Goal: Information Seeking & Learning: Learn about a topic

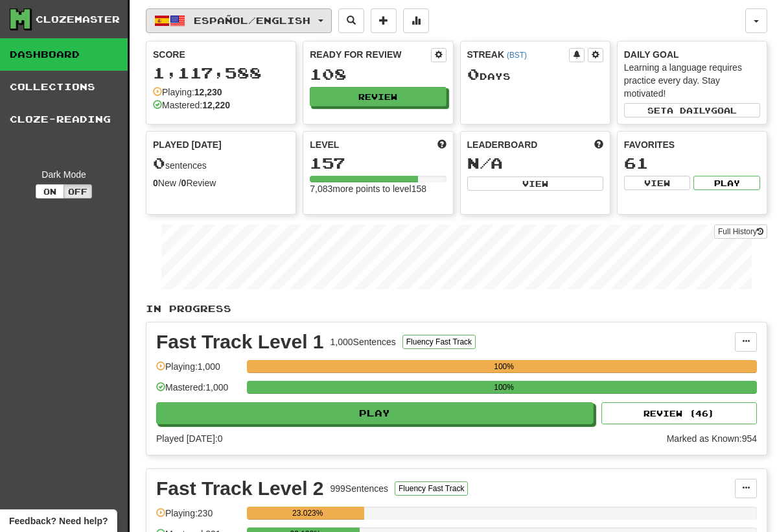
click at [332, 22] on button "Español / English" at bounding box center [239, 20] width 186 height 25
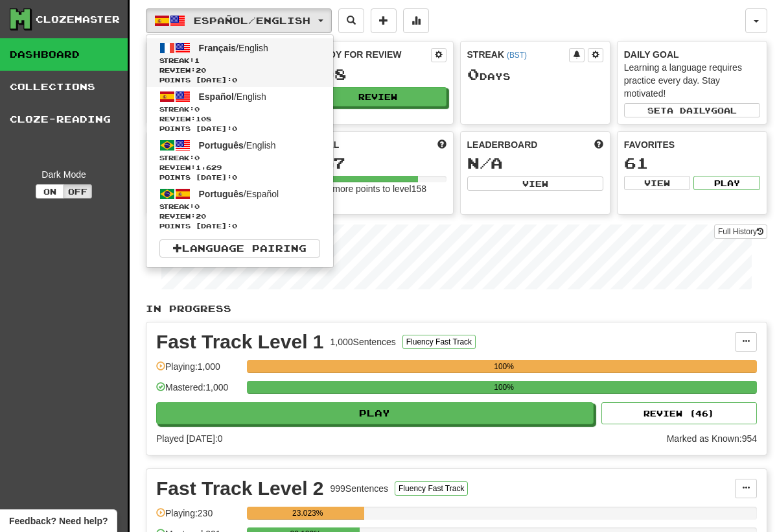
click at [251, 56] on span "Streak: 1" at bounding box center [240, 61] width 161 height 10
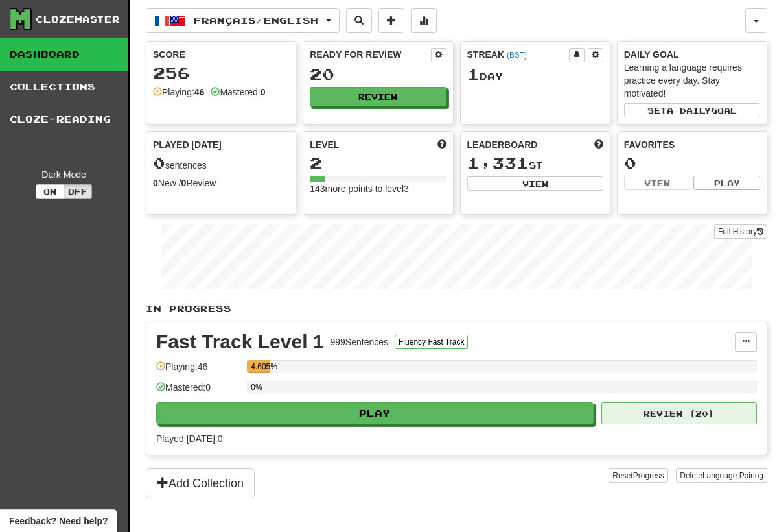
click at [635, 411] on button "Review ( 20 )" at bounding box center [680, 413] width 156 height 22
select select "**"
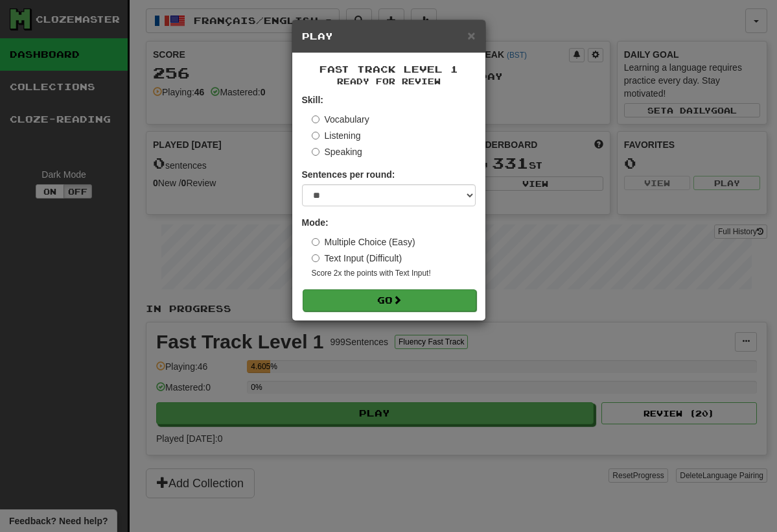
click at [381, 296] on button "Go" at bounding box center [390, 300] width 174 height 22
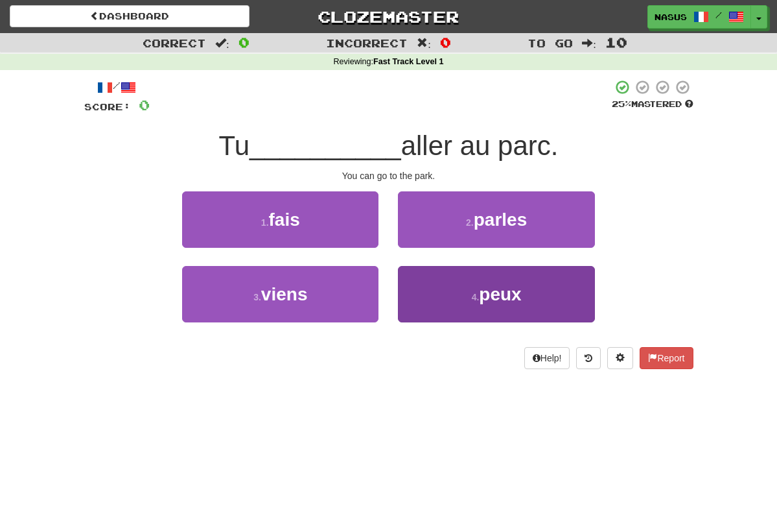
click at [475, 302] on button "4 . peux" at bounding box center [496, 294] width 196 height 56
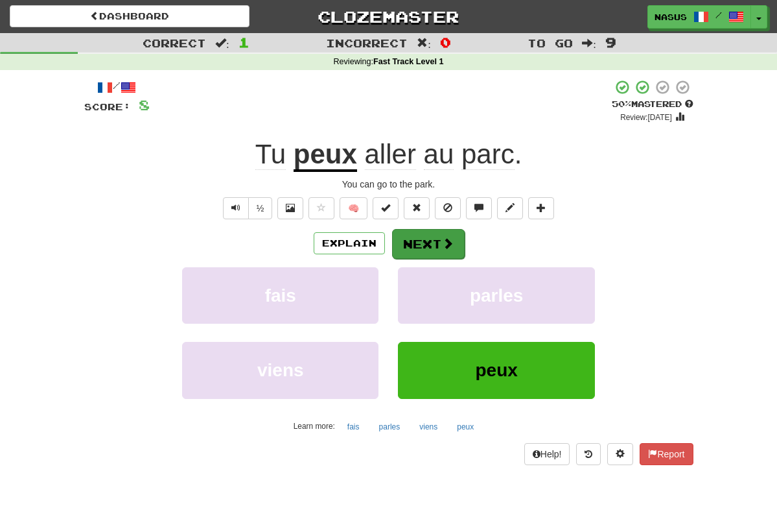
click at [429, 240] on button "Next" at bounding box center [428, 244] width 73 height 30
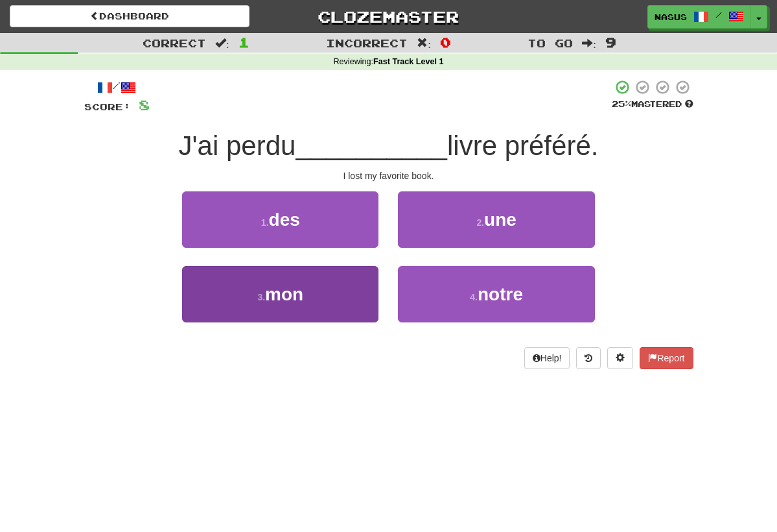
click at [283, 293] on span "mon" at bounding box center [284, 294] width 38 height 20
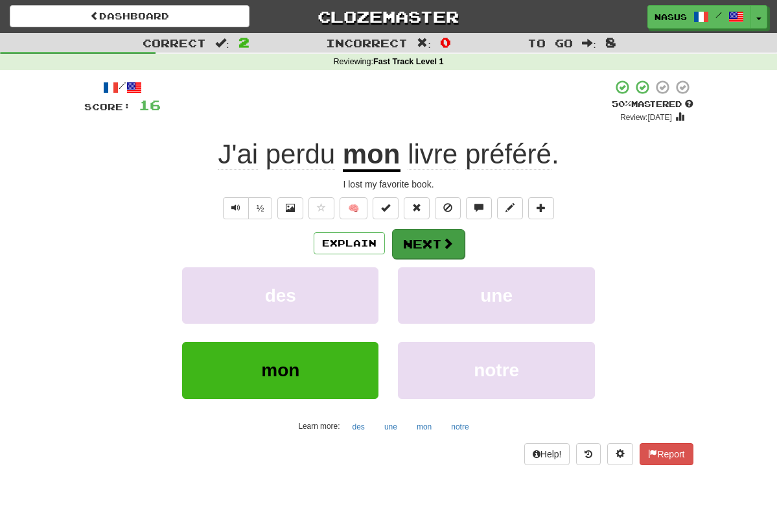
click at [425, 243] on button "Next" at bounding box center [428, 244] width 73 height 30
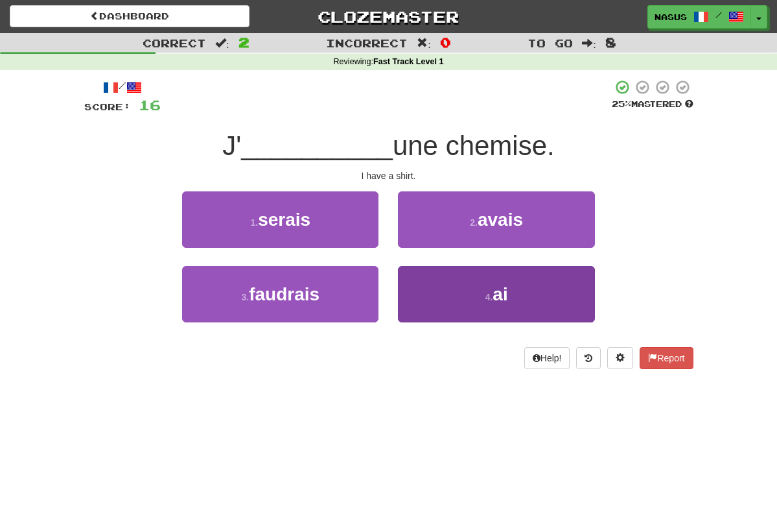
click at [464, 287] on button "4 . ai" at bounding box center [496, 294] width 196 height 56
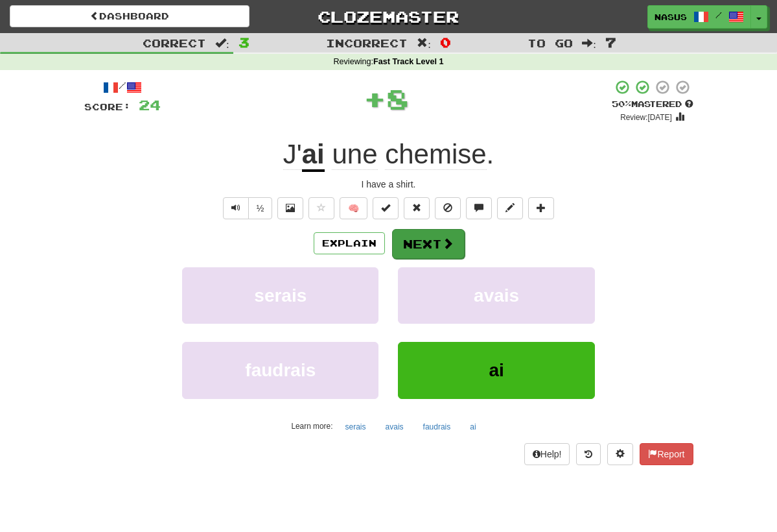
click at [428, 237] on button "Next" at bounding box center [428, 244] width 73 height 30
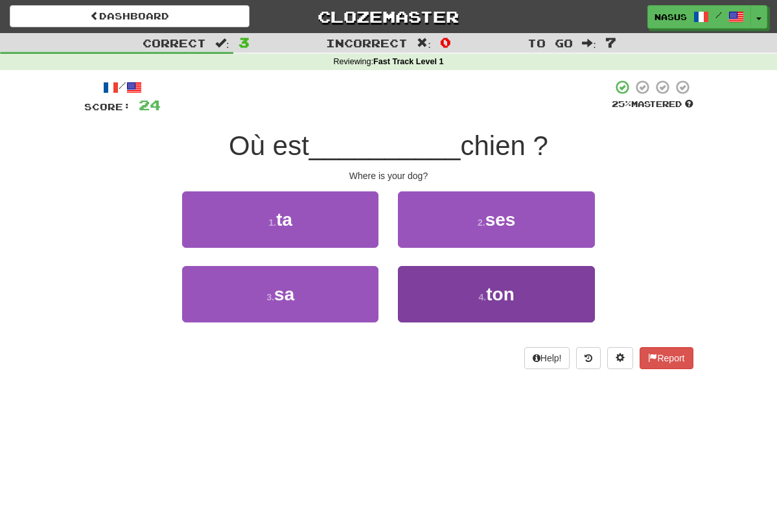
click at [460, 280] on button "4 . ton" at bounding box center [496, 294] width 196 height 56
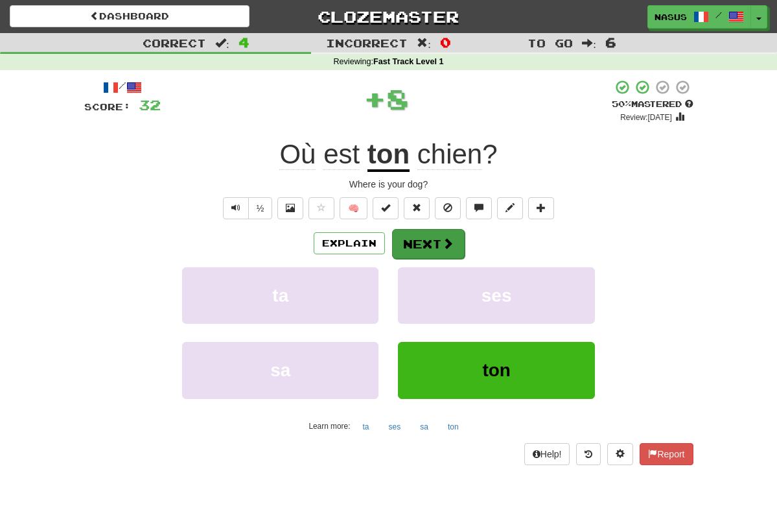
click at [415, 234] on button "Next" at bounding box center [428, 244] width 73 height 30
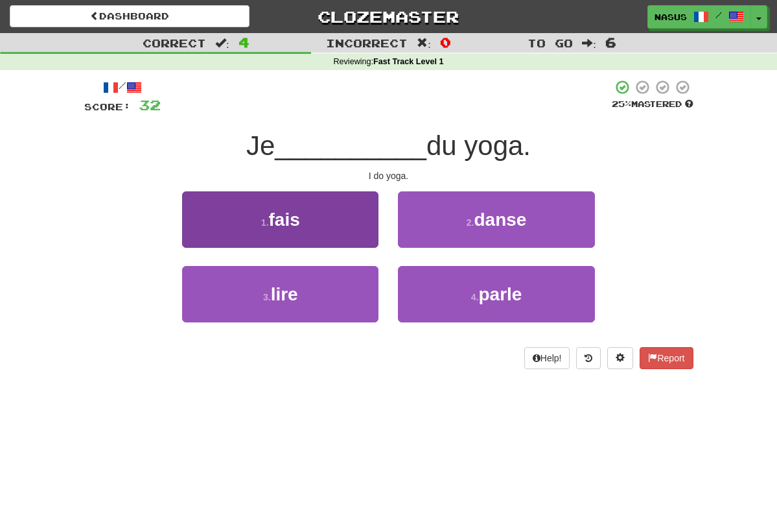
click at [319, 212] on button "1 . fais" at bounding box center [280, 219] width 196 height 56
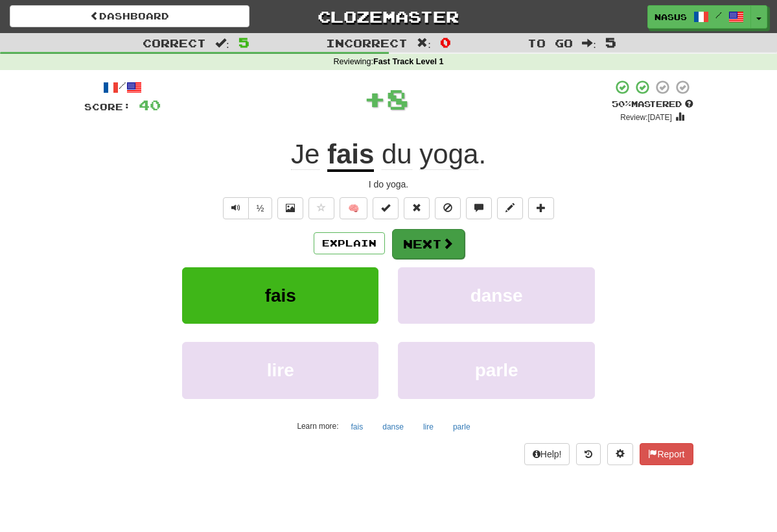
click at [438, 241] on button "Next" at bounding box center [428, 244] width 73 height 30
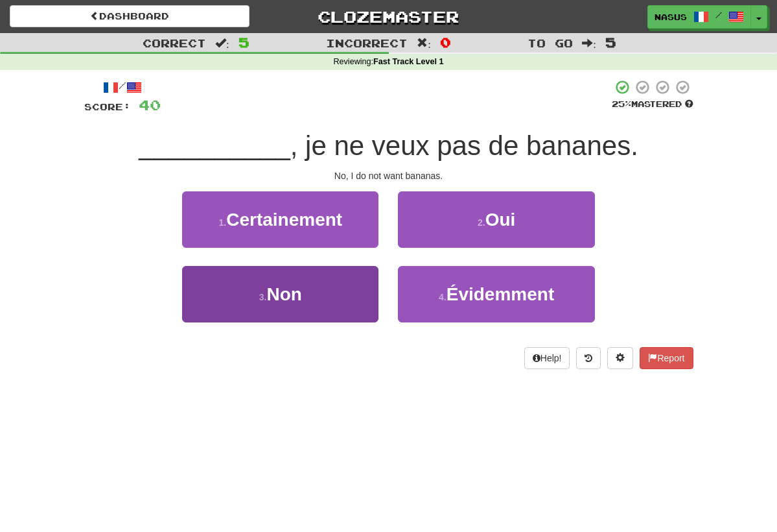
click at [311, 288] on button "3 . Non" at bounding box center [280, 294] width 196 height 56
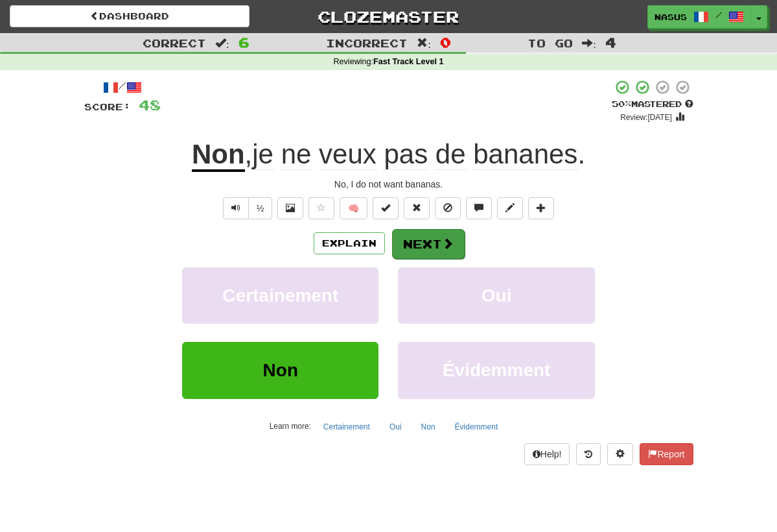
click at [427, 247] on button "Next" at bounding box center [428, 244] width 73 height 30
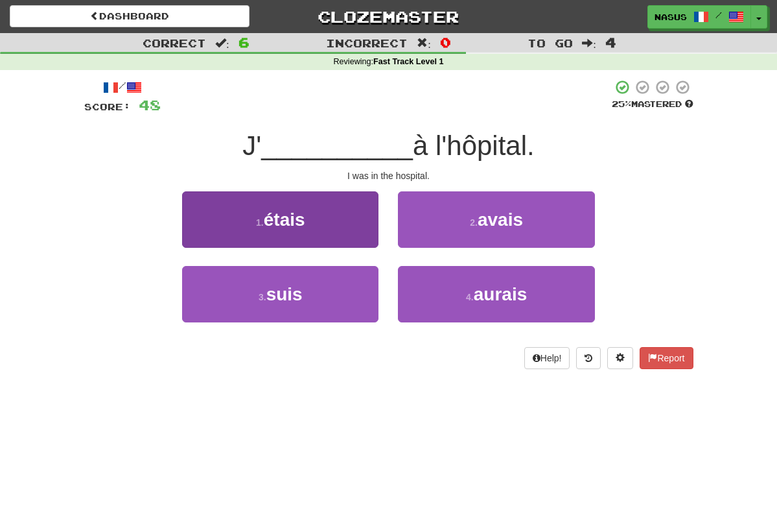
click at [346, 239] on button "1 . étais" at bounding box center [280, 219] width 196 height 56
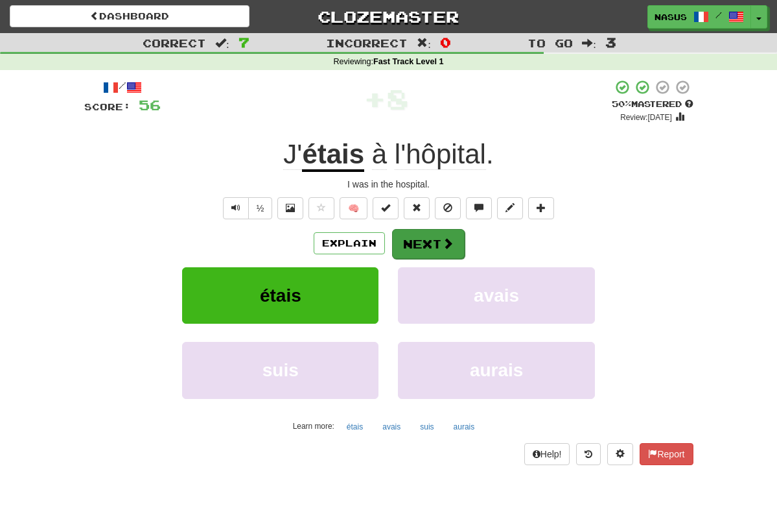
click at [416, 244] on button "Next" at bounding box center [428, 244] width 73 height 30
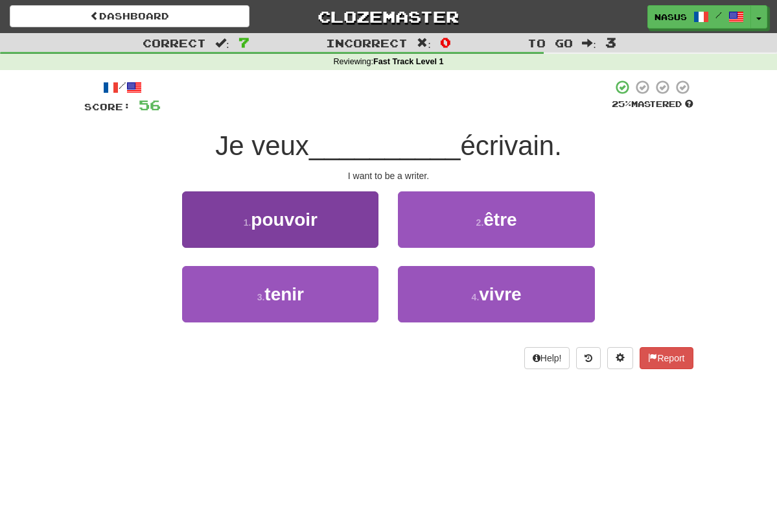
click at [327, 233] on button "1 . pouvoir" at bounding box center [280, 219] width 196 height 56
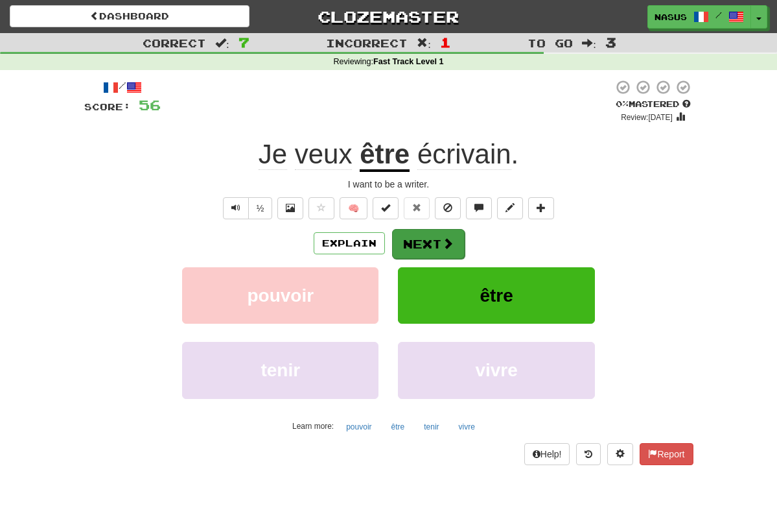
click at [416, 243] on button "Next" at bounding box center [428, 244] width 73 height 30
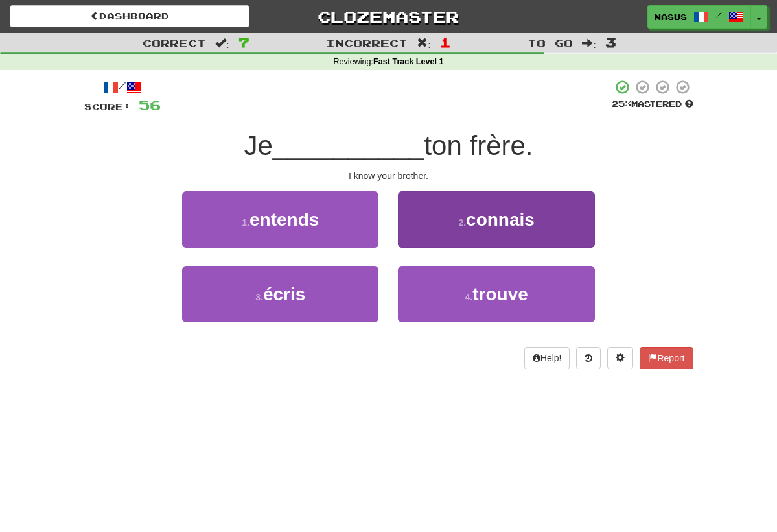
click at [445, 228] on button "2 . connais" at bounding box center [496, 219] width 196 height 56
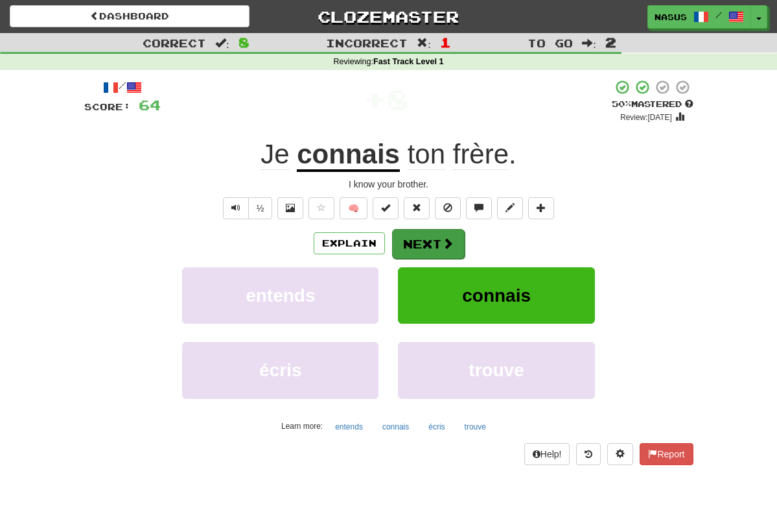
click at [425, 241] on button "Next" at bounding box center [428, 244] width 73 height 30
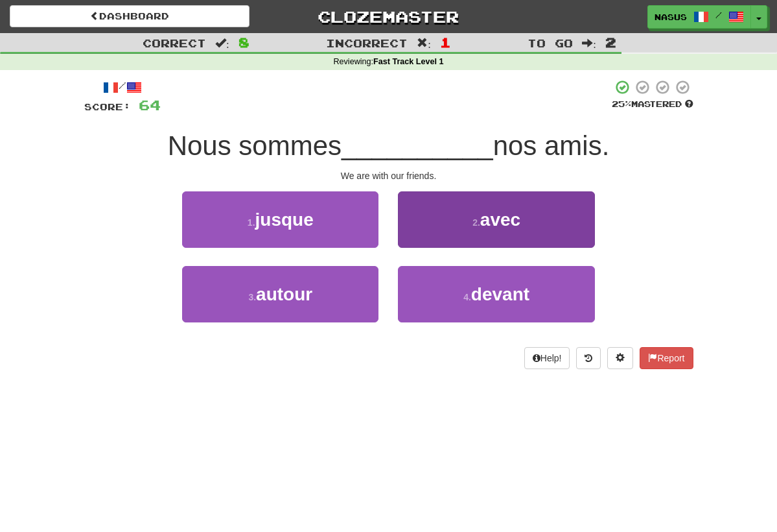
click at [475, 241] on button "2 . avec" at bounding box center [496, 219] width 196 height 56
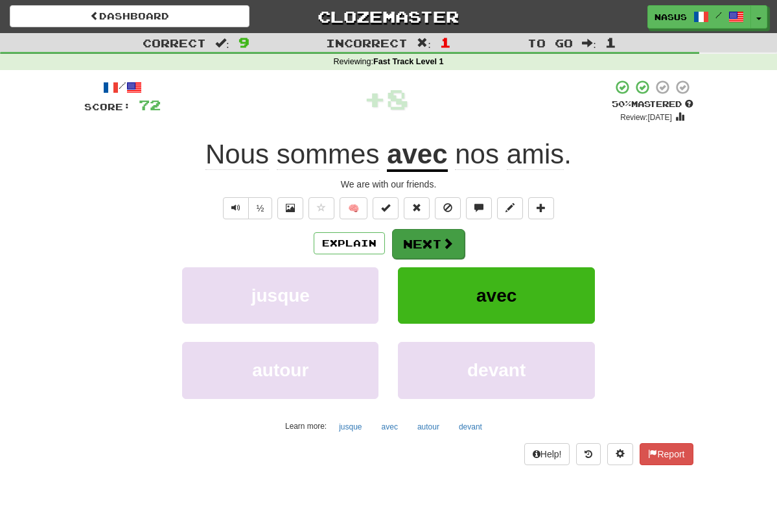
click at [407, 234] on button "Next" at bounding box center [428, 244] width 73 height 30
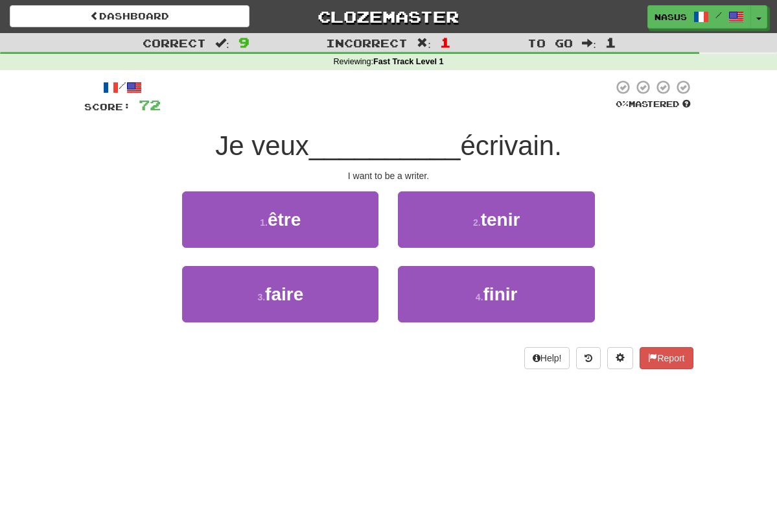
click at [294, 247] on div "1 . être" at bounding box center [280, 228] width 216 height 75
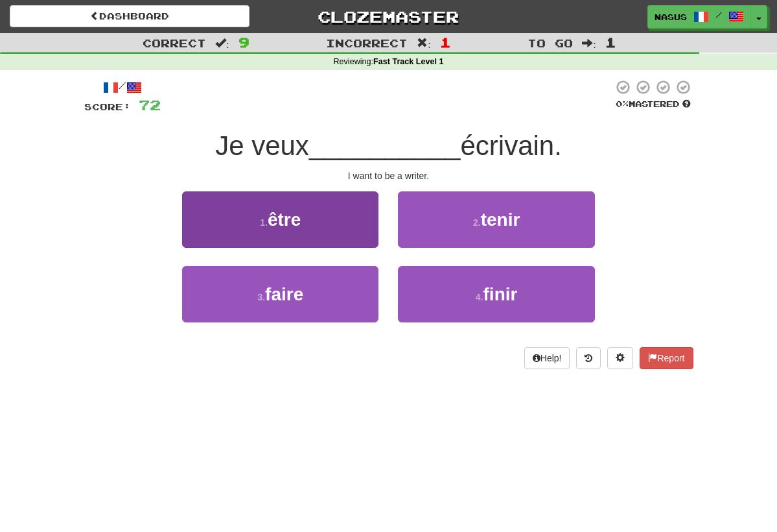
click at [281, 241] on button "1 . être" at bounding box center [280, 219] width 196 height 56
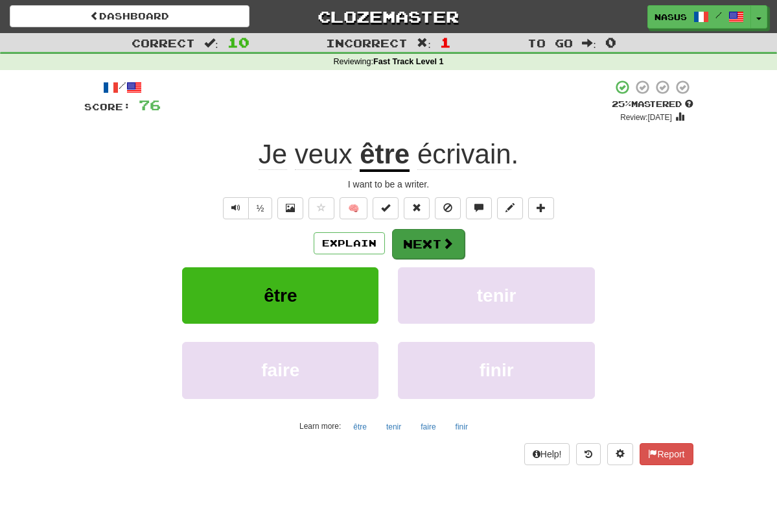
click at [431, 240] on button "Next" at bounding box center [428, 244] width 73 height 30
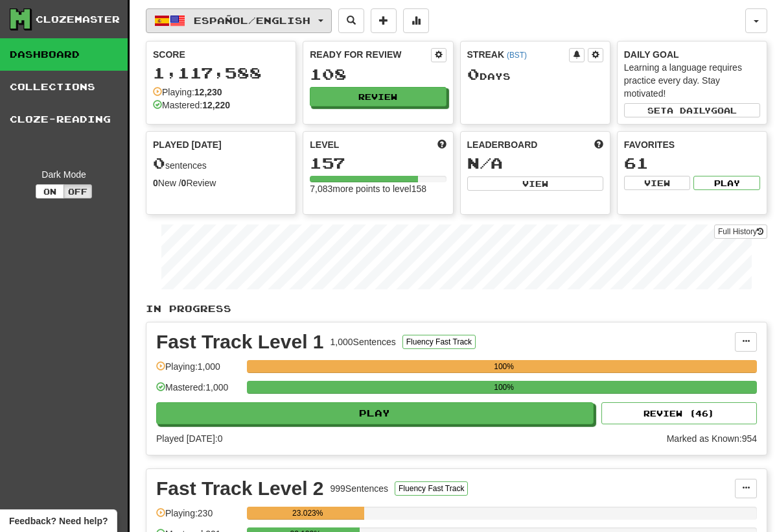
click at [332, 17] on button "Español / English" at bounding box center [239, 20] width 186 height 25
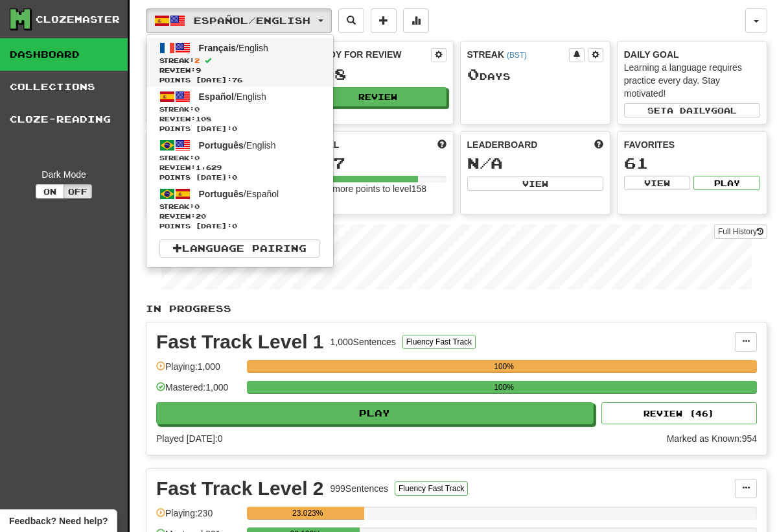
click at [216, 56] on span "Streak: 2" at bounding box center [240, 61] width 161 height 10
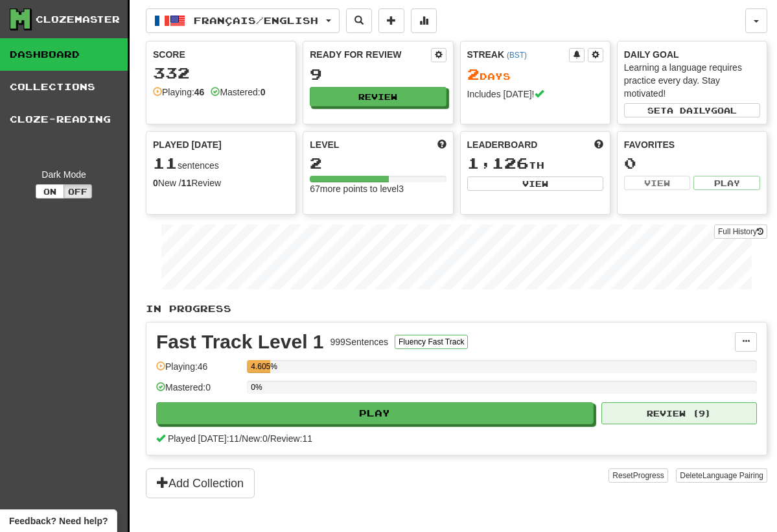
click at [621, 411] on button "Review ( 9 )" at bounding box center [680, 413] width 156 height 22
select select "**"
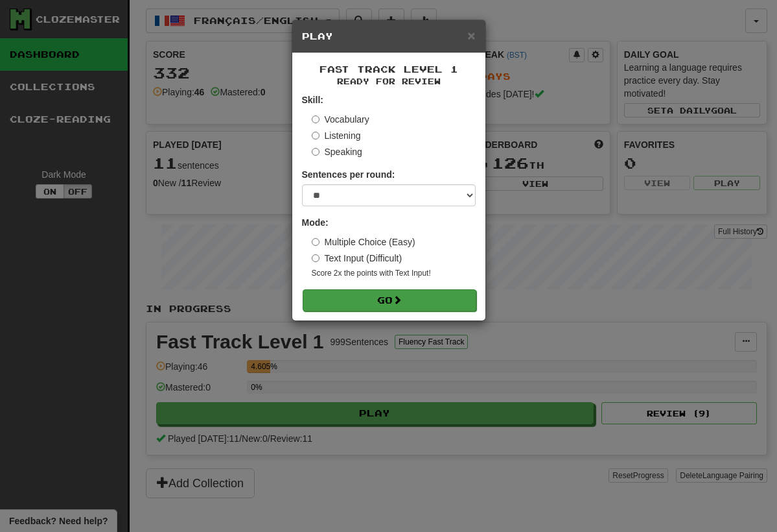
click at [378, 294] on button "Go" at bounding box center [390, 300] width 174 height 22
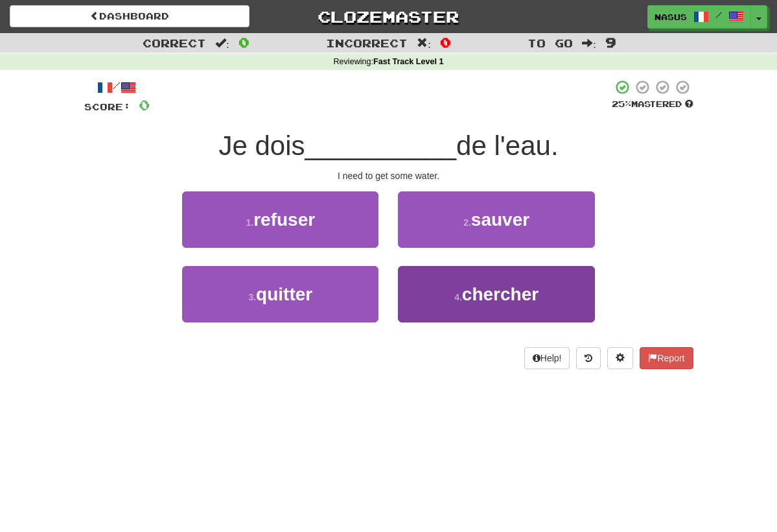
click at [468, 294] on span "chercher" at bounding box center [500, 294] width 77 height 20
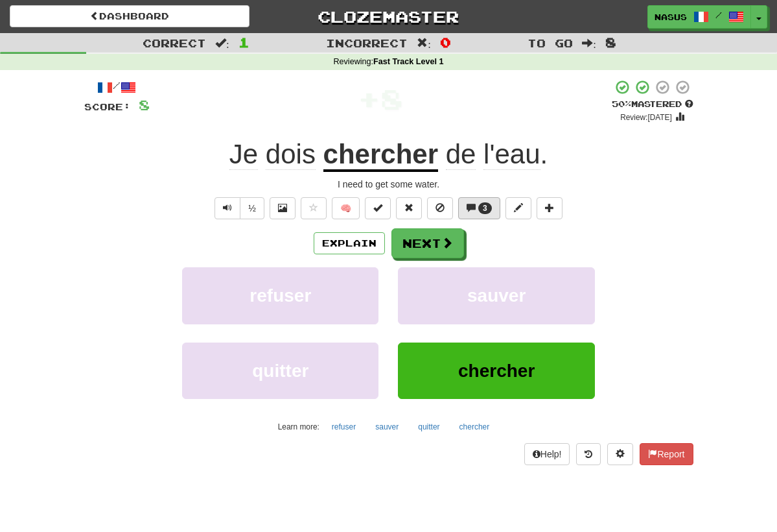
click at [486, 204] on span "3" at bounding box center [485, 208] width 5 height 9
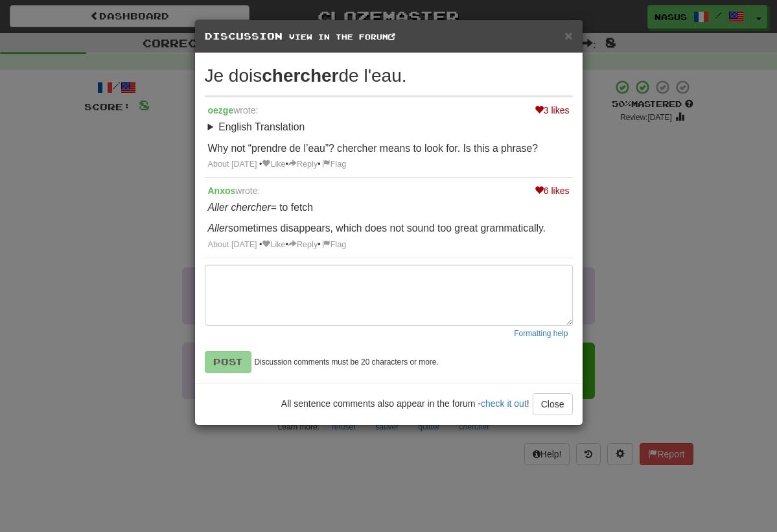
click at [606, 228] on div "× Discussion View in the forum Je dois chercher de l'eau. 3 likes oezge wrote: …" at bounding box center [388, 266] width 777 height 532
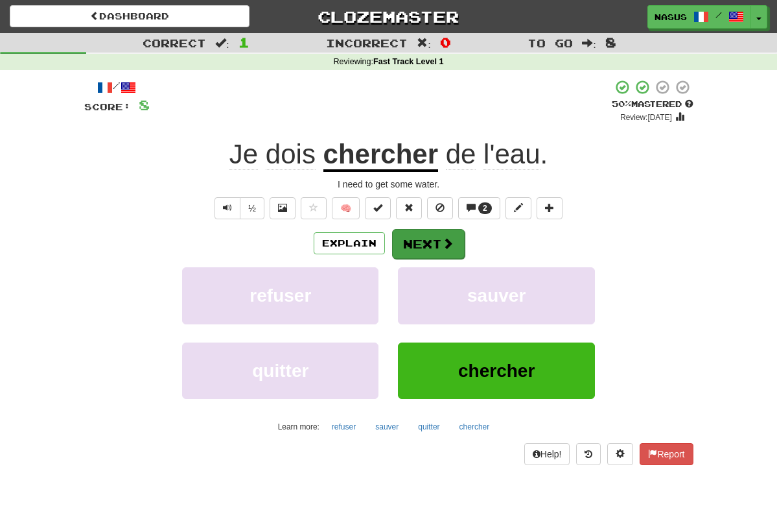
click at [420, 251] on button "Next" at bounding box center [428, 244] width 73 height 30
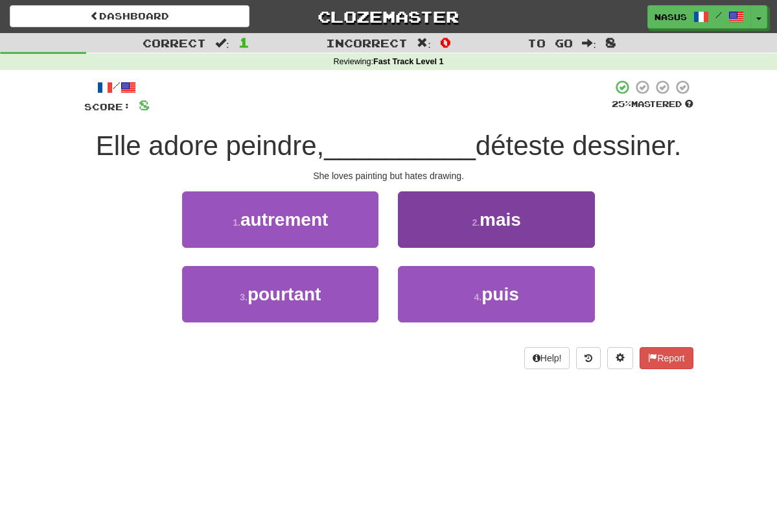
click at [454, 219] on button "2 . mais" at bounding box center [496, 219] width 196 height 56
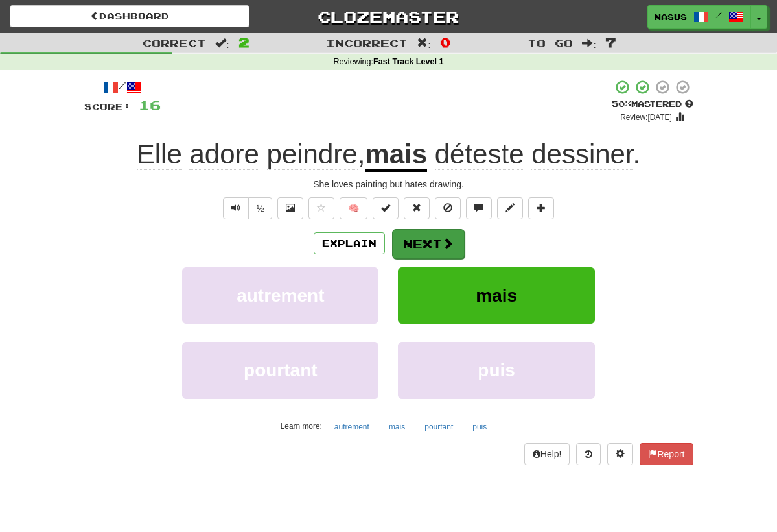
click at [434, 243] on button "Next" at bounding box center [428, 244] width 73 height 30
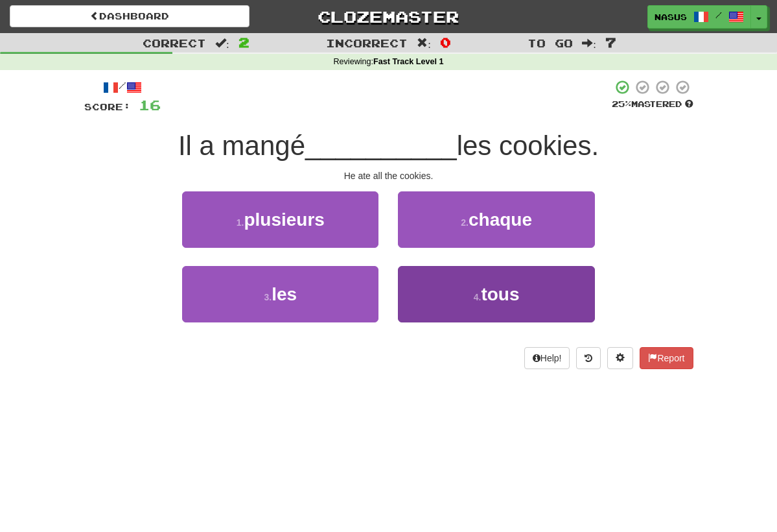
click at [429, 290] on button "4 . tous" at bounding box center [496, 294] width 196 height 56
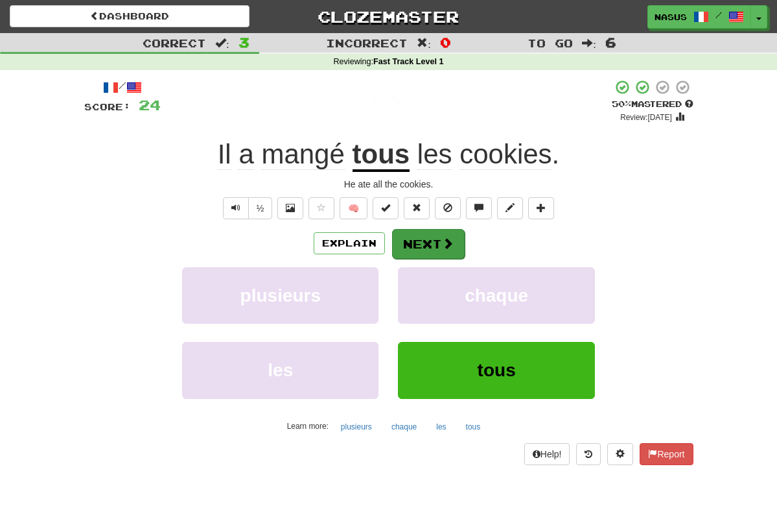
click at [423, 251] on button "Next" at bounding box center [428, 244] width 73 height 30
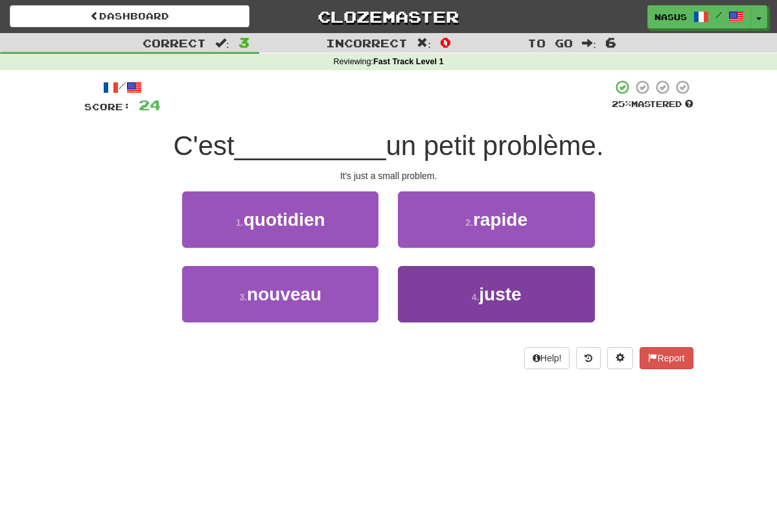
click at [457, 286] on button "4 . juste" at bounding box center [496, 294] width 196 height 56
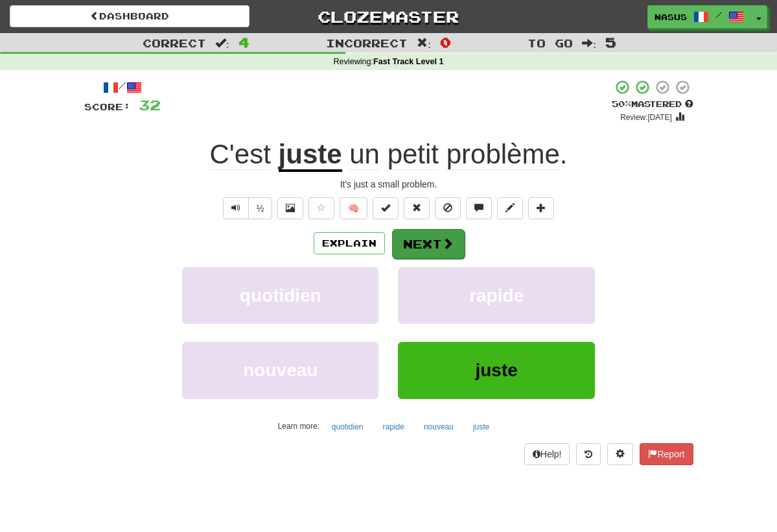
click at [417, 232] on button "Next" at bounding box center [428, 244] width 73 height 30
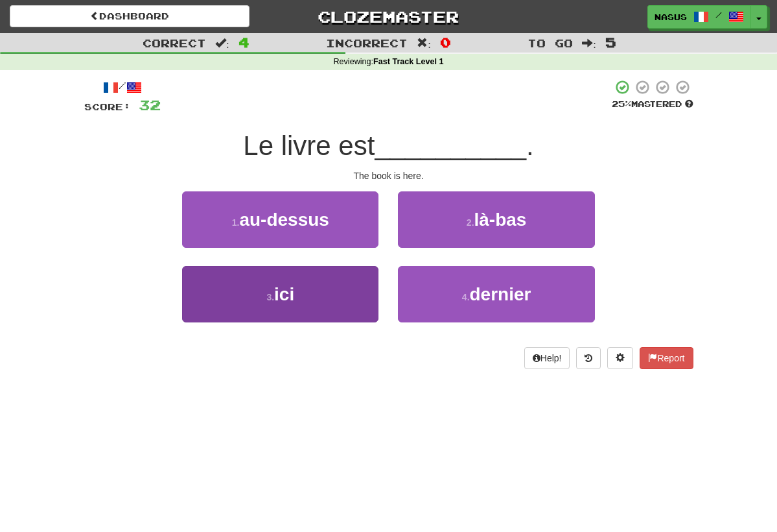
click at [244, 299] on button "3 . ici" at bounding box center [280, 294] width 196 height 56
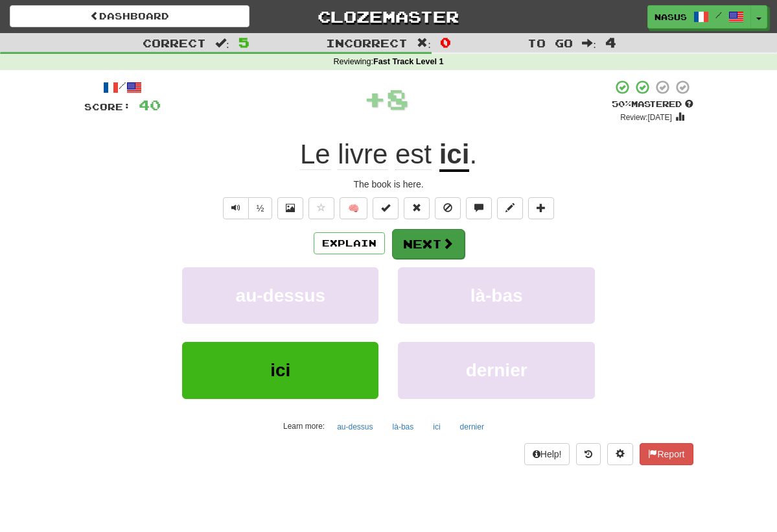
click at [416, 243] on button "Next" at bounding box center [428, 244] width 73 height 30
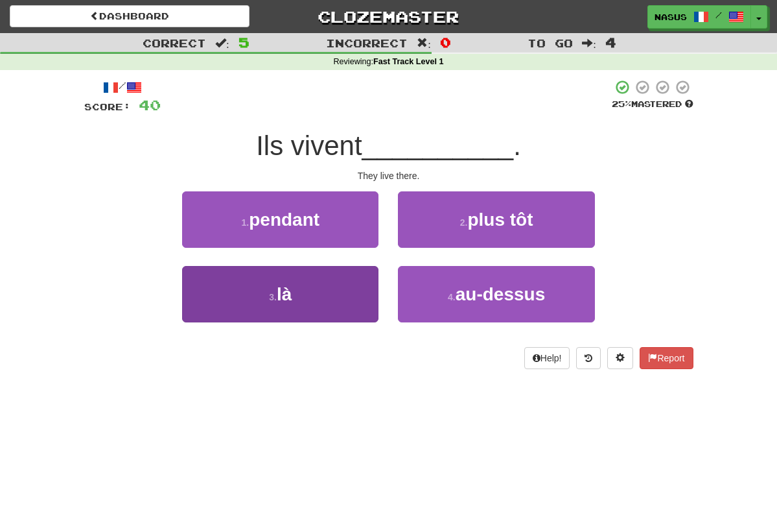
click at [268, 302] on button "3 . là" at bounding box center [280, 294] width 196 height 56
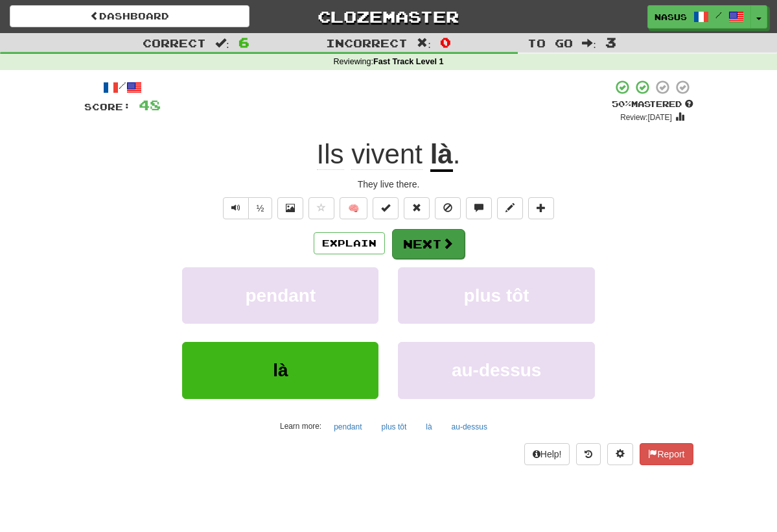
click at [415, 239] on button "Next" at bounding box center [428, 244] width 73 height 30
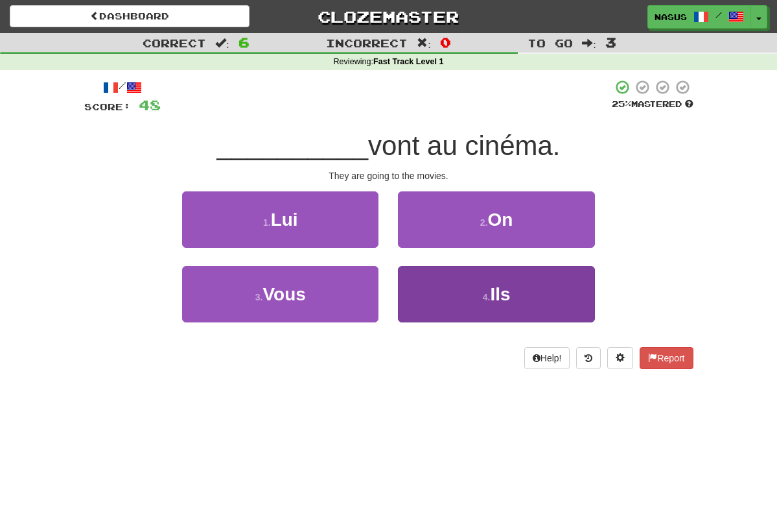
click at [468, 280] on button "4 . Ils" at bounding box center [496, 294] width 196 height 56
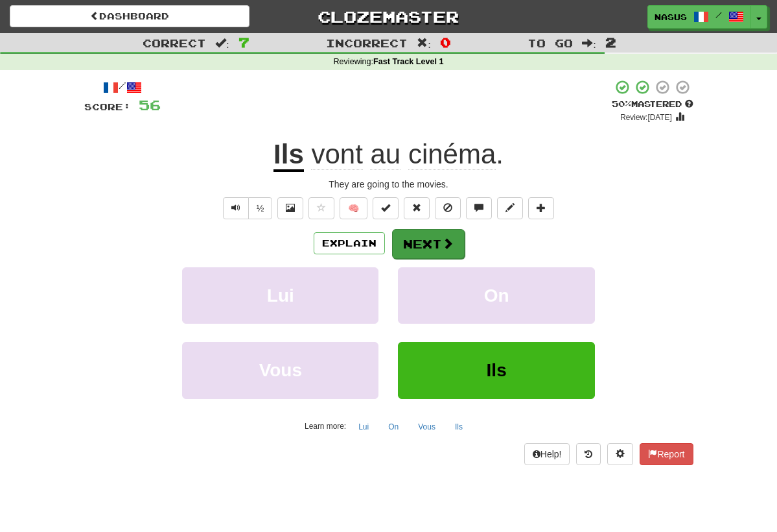
click at [430, 237] on button "Next" at bounding box center [428, 244] width 73 height 30
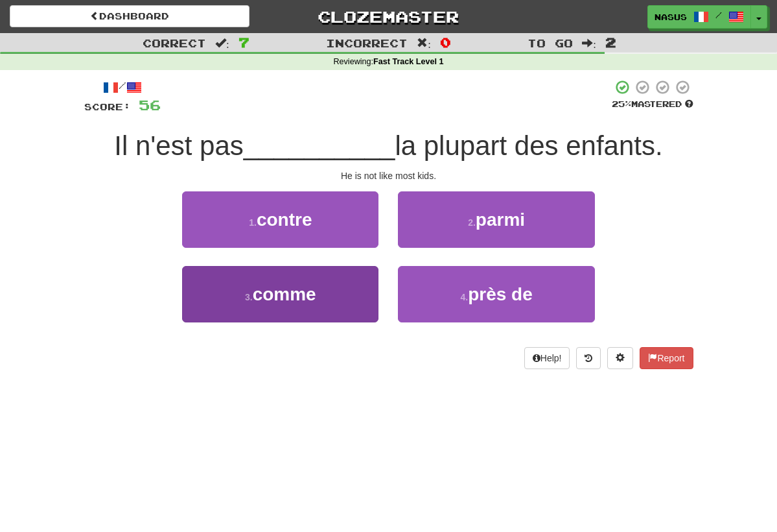
click at [241, 302] on button "3 . comme" at bounding box center [280, 294] width 196 height 56
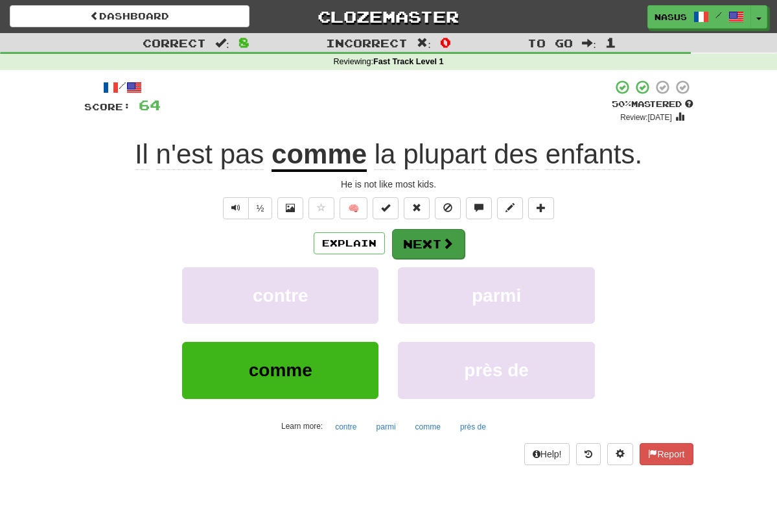
click at [423, 247] on button "Next" at bounding box center [428, 244] width 73 height 30
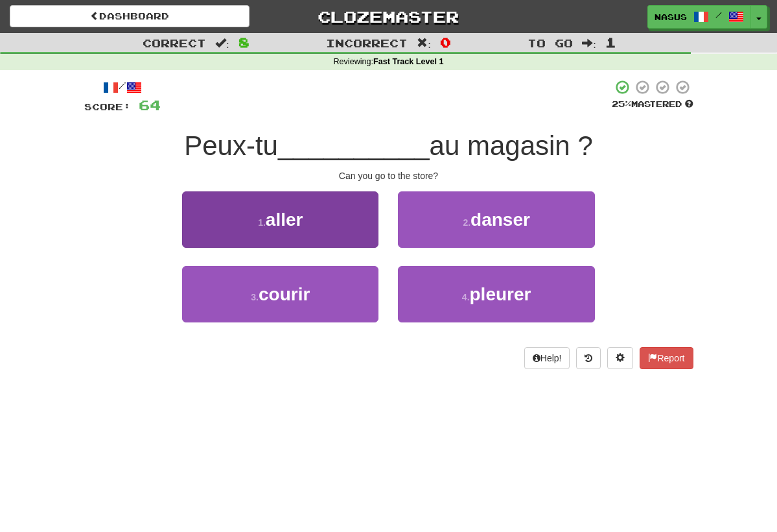
click at [335, 227] on button "1 . aller" at bounding box center [280, 219] width 196 height 56
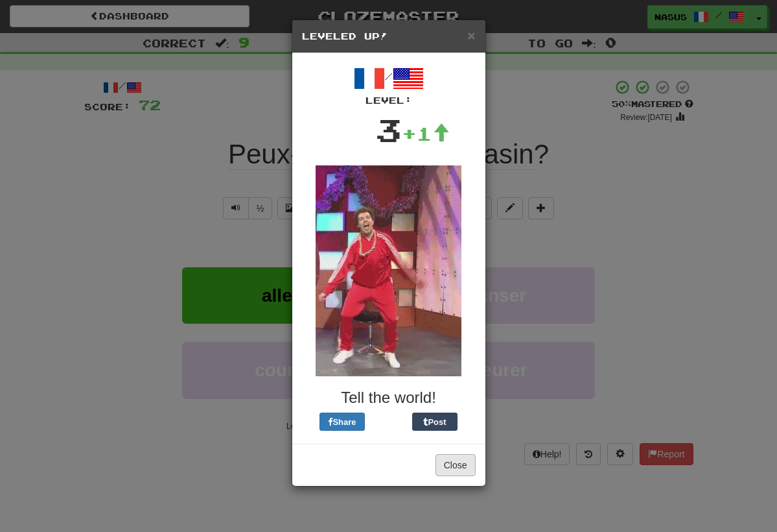
click at [453, 465] on button "Close" at bounding box center [456, 465] width 40 height 22
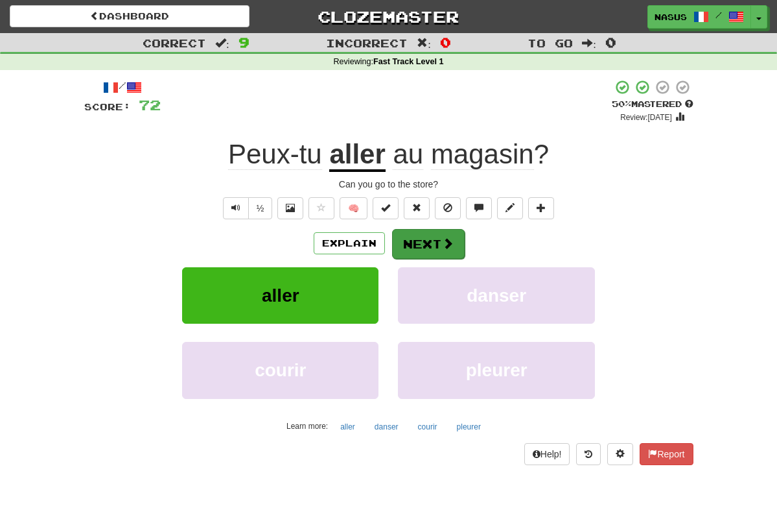
click at [412, 241] on button "Next" at bounding box center [428, 244] width 73 height 30
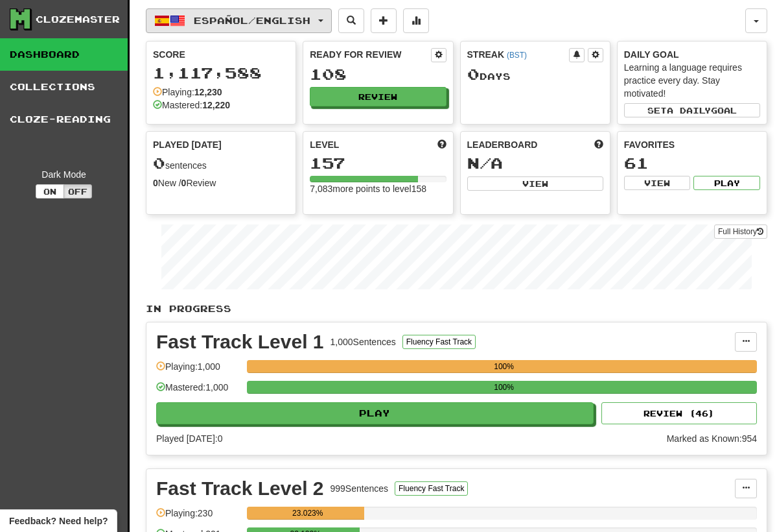
click at [327, 13] on button "Español / English" at bounding box center [239, 20] width 186 height 25
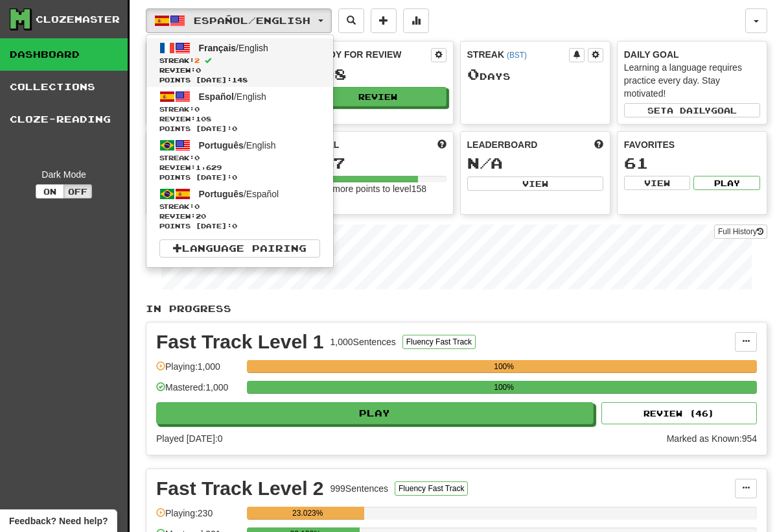
click at [268, 63] on span "Streak: 2" at bounding box center [240, 61] width 161 height 10
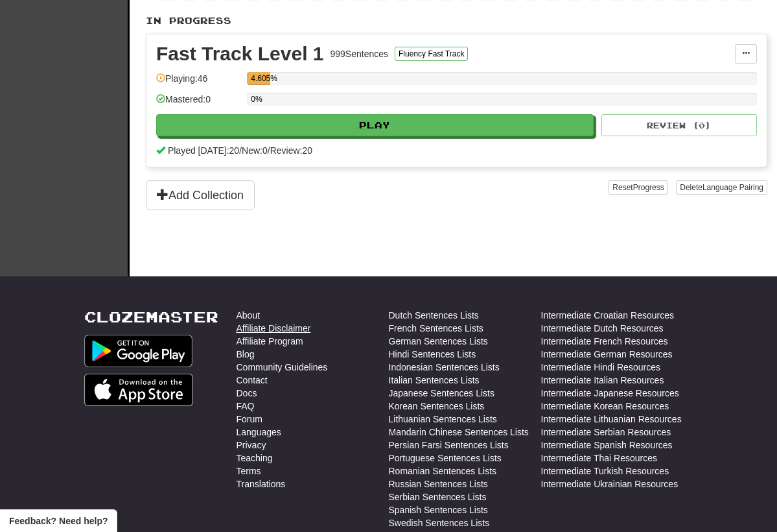
scroll to position [278, 0]
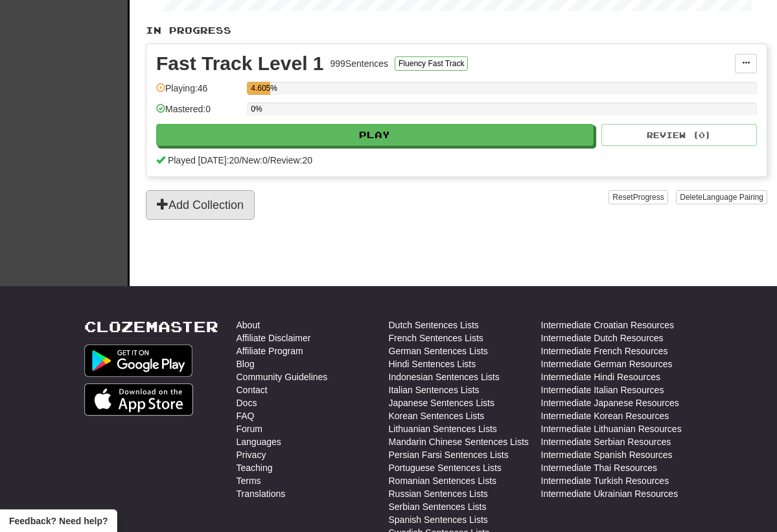
click at [163, 206] on span at bounding box center [163, 204] width 12 height 12
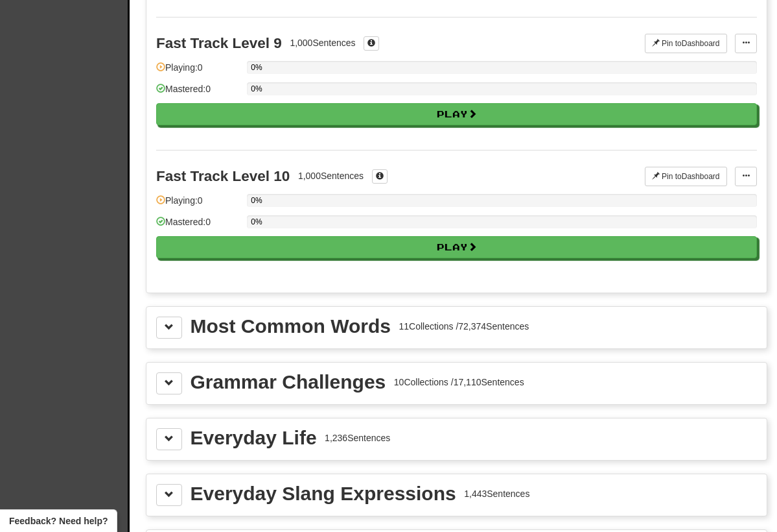
scroll to position [1328, 0]
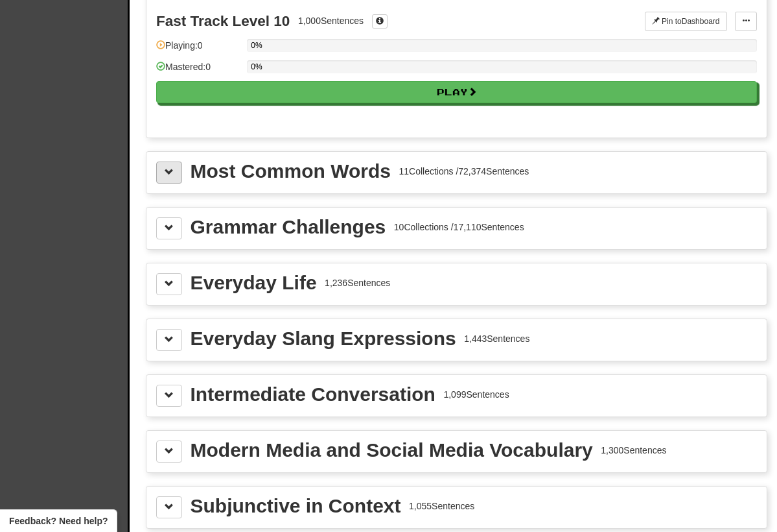
click at [169, 172] on span at bounding box center [169, 171] width 9 height 9
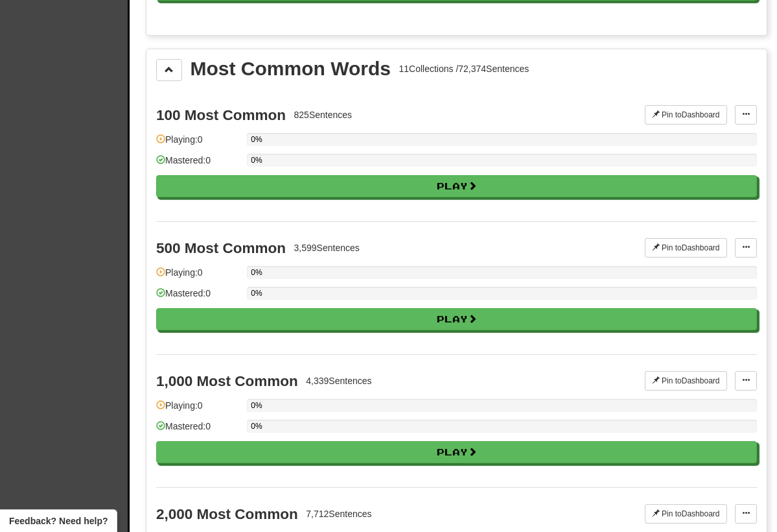
scroll to position [1434, 0]
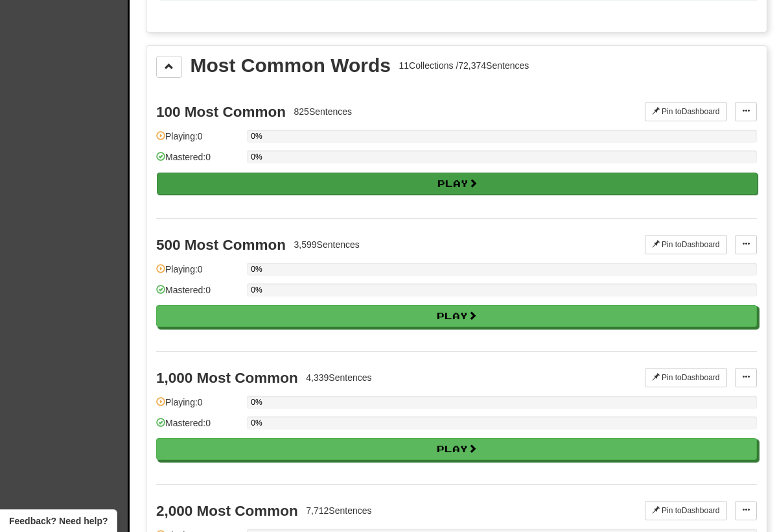
click at [458, 187] on button "Play" at bounding box center [457, 183] width 601 height 22
select select "**"
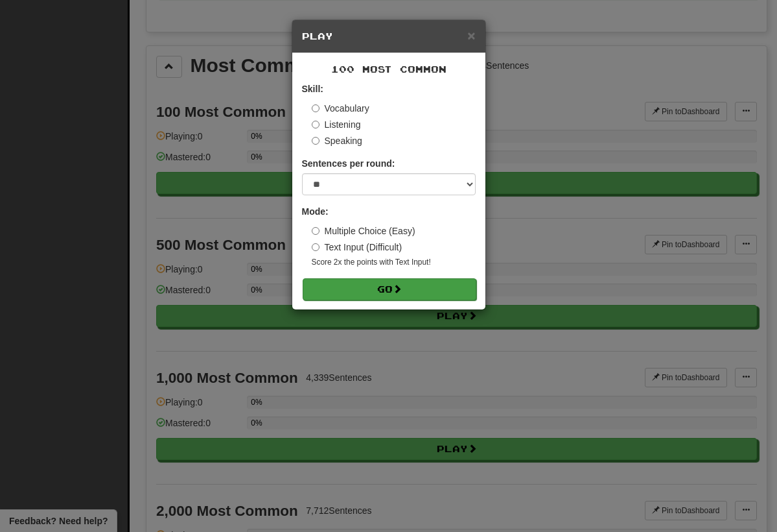
click at [431, 285] on button "Go" at bounding box center [390, 289] width 174 height 22
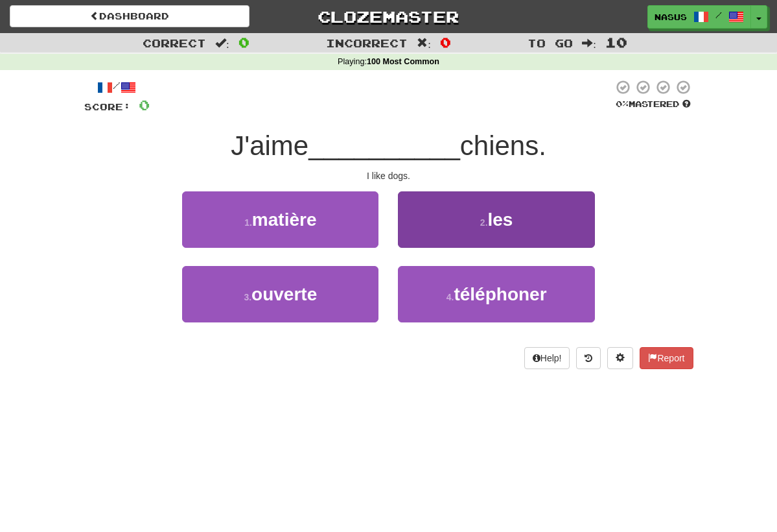
click at [505, 229] on button "2 . les" at bounding box center [496, 219] width 196 height 56
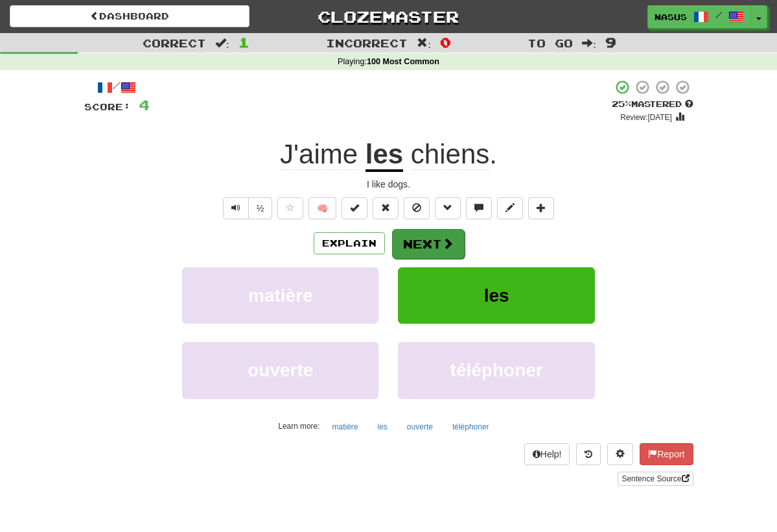
click at [430, 250] on button "Next" at bounding box center [428, 244] width 73 height 30
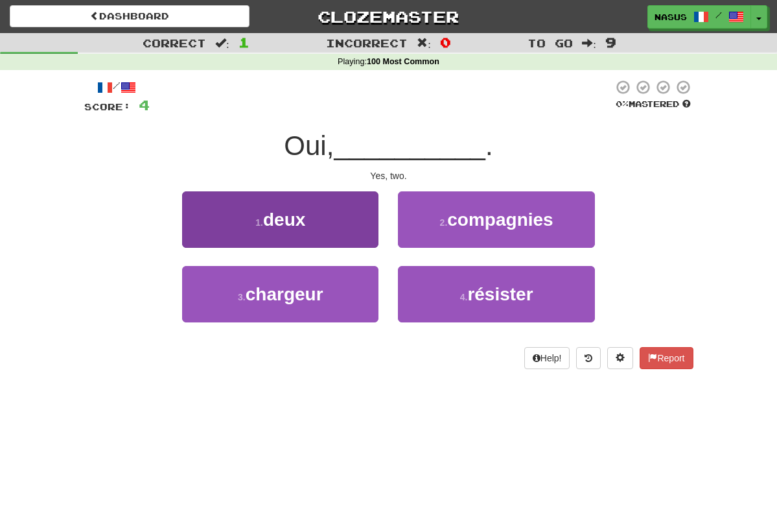
click at [292, 220] on span "deux" at bounding box center [284, 219] width 42 height 20
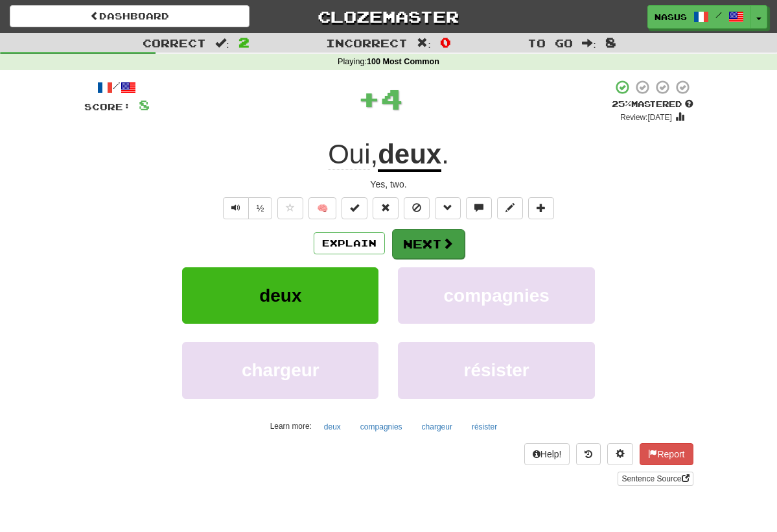
click at [419, 231] on button "Next" at bounding box center [428, 244] width 73 height 30
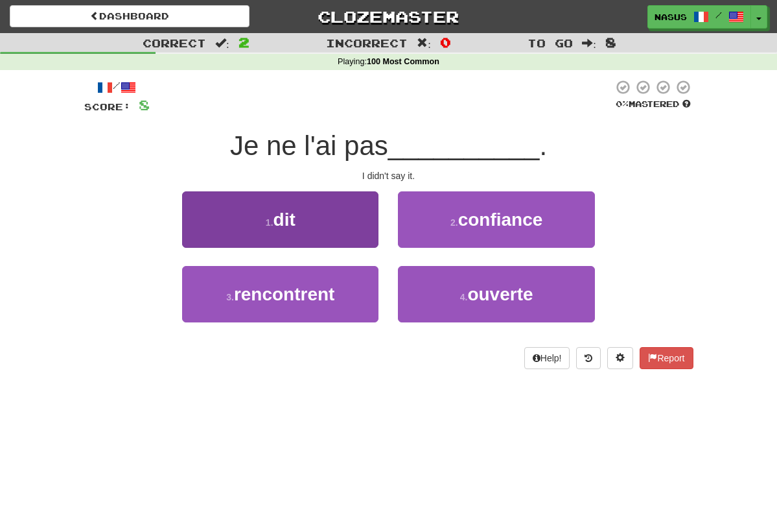
click at [352, 222] on button "1 . dit" at bounding box center [280, 219] width 196 height 56
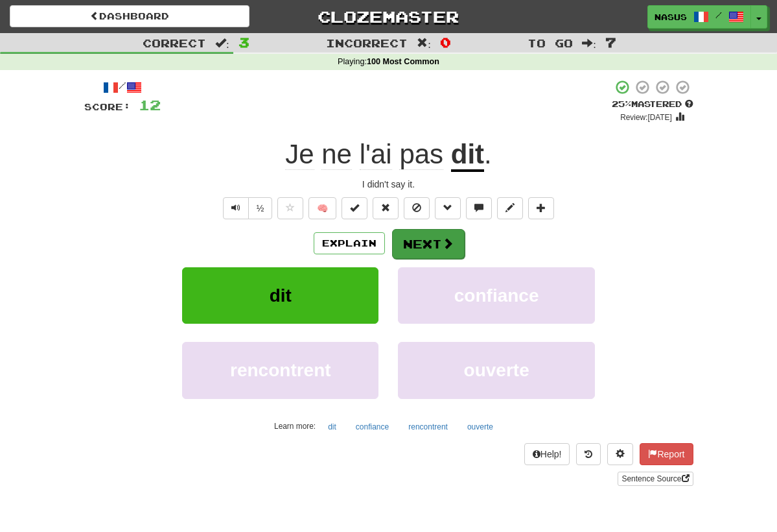
click at [437, 237] on button "Next" at bounding box center [428, 244] width 73 height 30
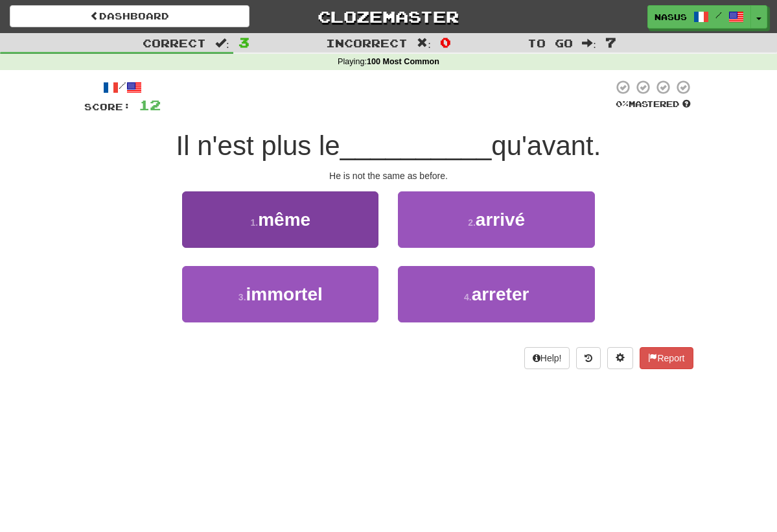
click at [311, 213] on span "même" at bounding box center [284, 219] width 53 height 20
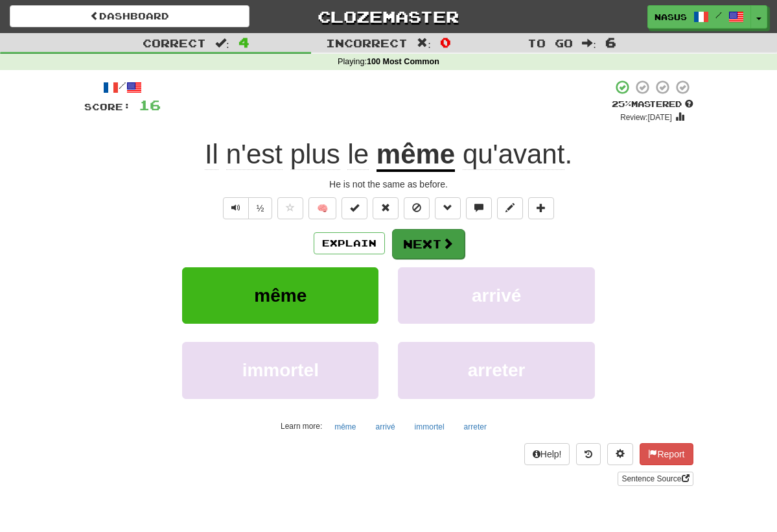
click at [425, 243] on button "Next" at bounding box center [428, 244] width 73 height 30
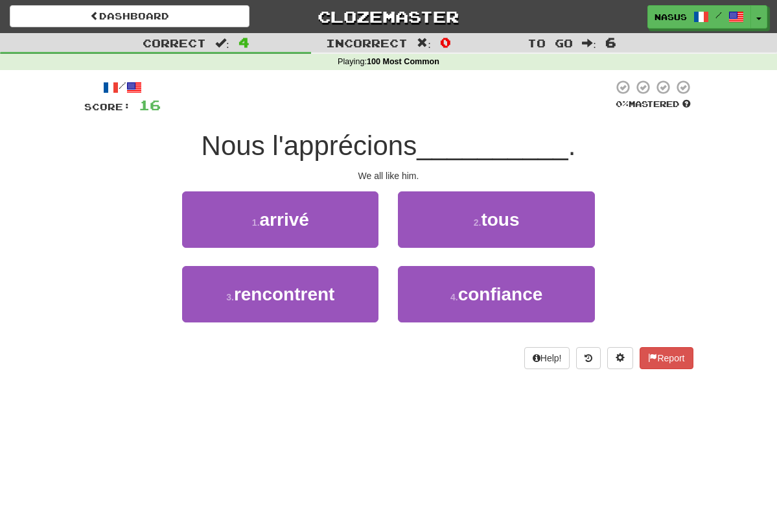
click at [425, 243] on button "2 . tous" at bounding box center [496, 219] width 196 height 56
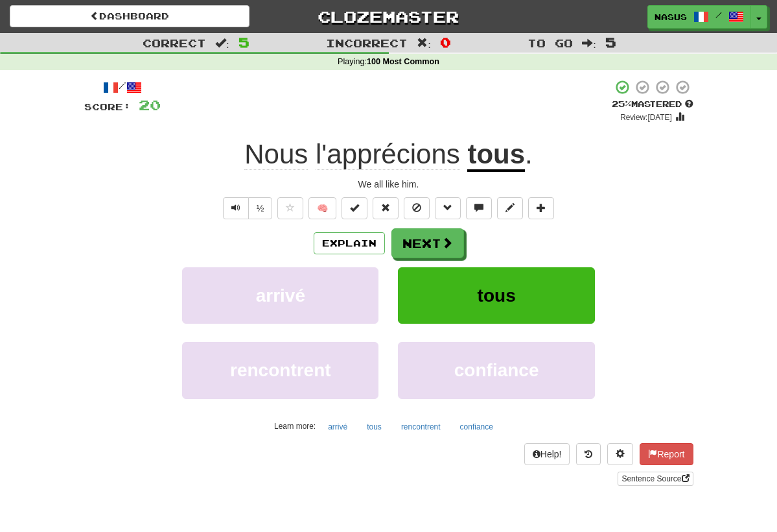
click at [425, 243] on button "Next" at bounding box center [428, 243] width 73 height 30
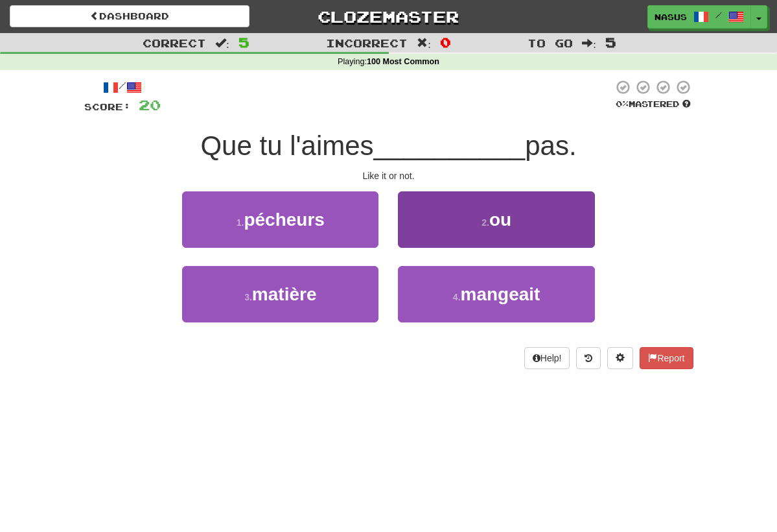
click at [463, 222] on button "2 . ou" at bounding box center [496, 219] width 196 height 56
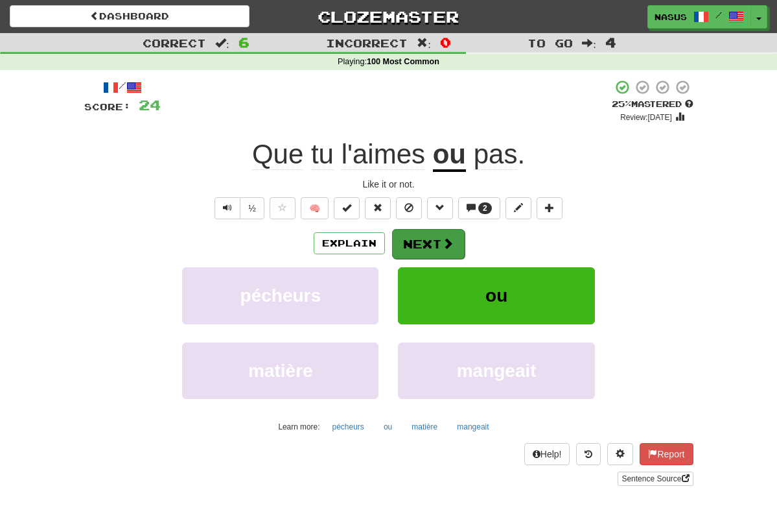
click at [430, 242] on button "Next" at bounding box center [428, 244] width 73 height 30
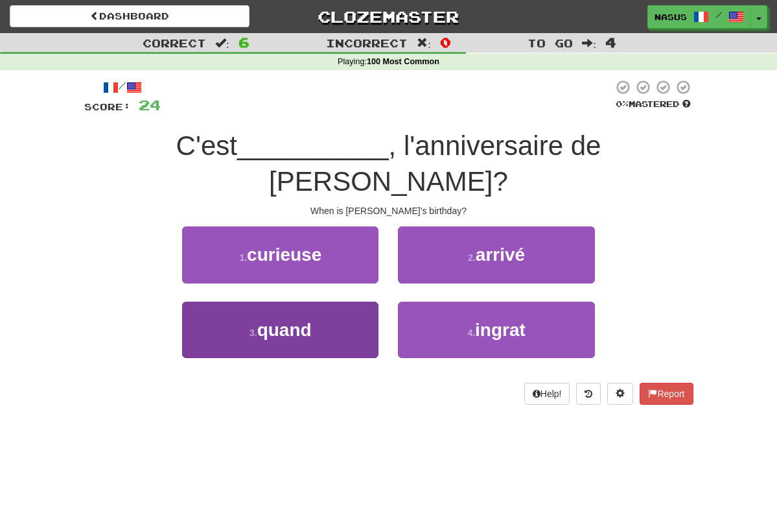
click at [352, 302] on button "3 . quand" at bounding box center [280, 330] width 196 height 56
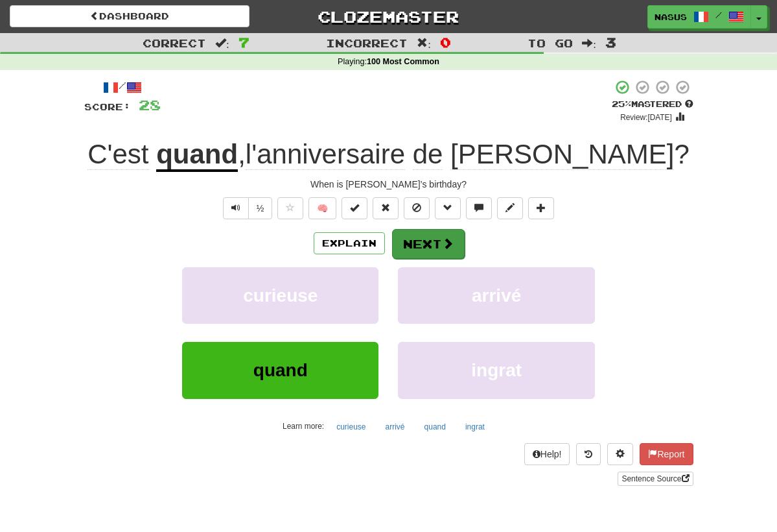
click at [436, 235] on button "Next" at bounding box center [428, 244] width 73 height 30
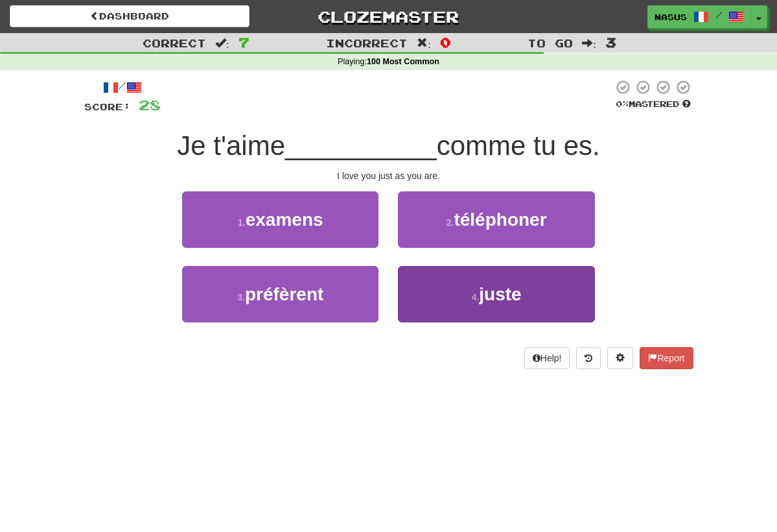
click at [478, 303] on button "4 . juste" at bounding box center [496, 294] width 196 height 56
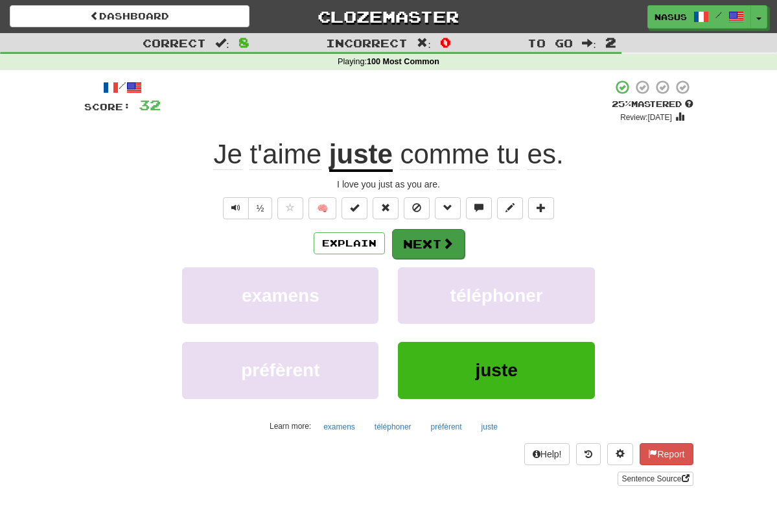
click at [435, 242] on button "Next" at bounding box center [428, 244] width 73 height 30
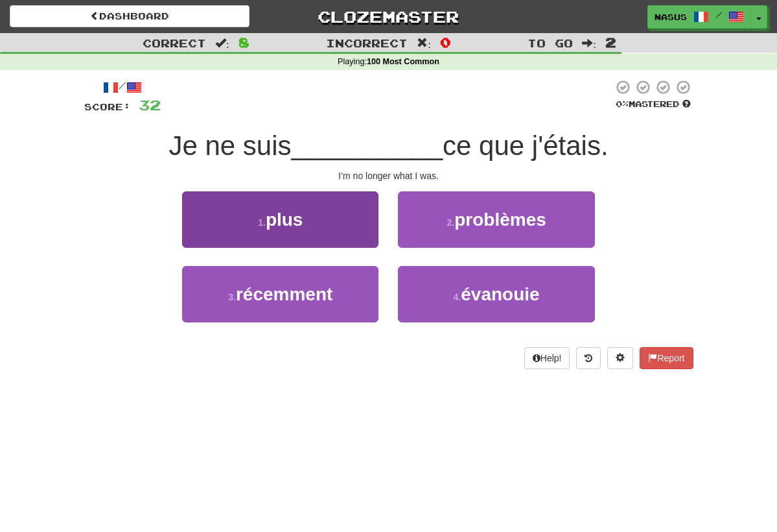
click at [323, 215] on button "1 . plus" at bounding box center [280, 219] width 196 height 56
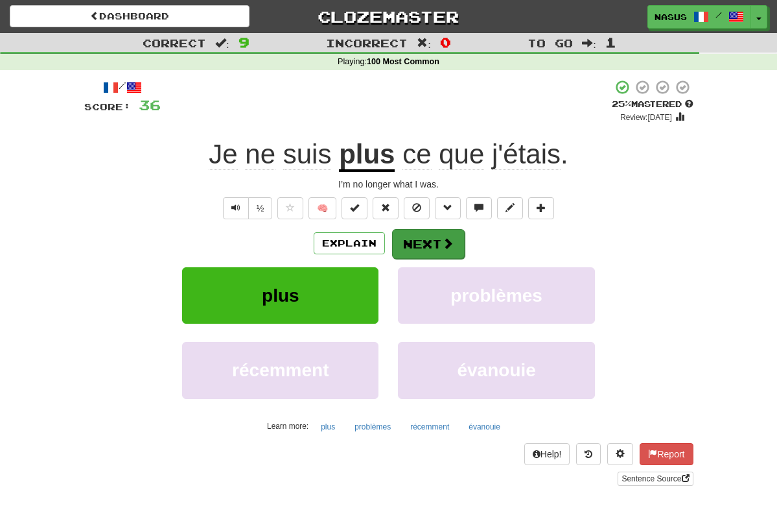
click at [419, 252] on button "Next" at bounding box center [428, 244] width 73 height 30
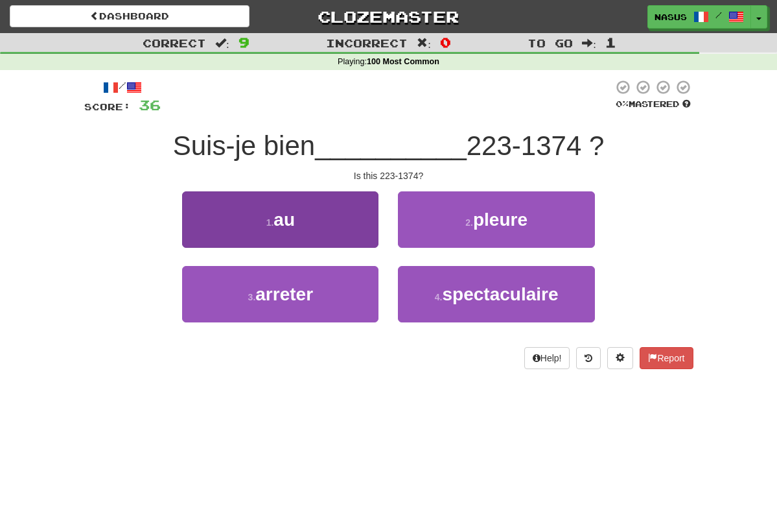
click at [283, 220] on span "au" at bounding box center [284, 219] width 21 height 20
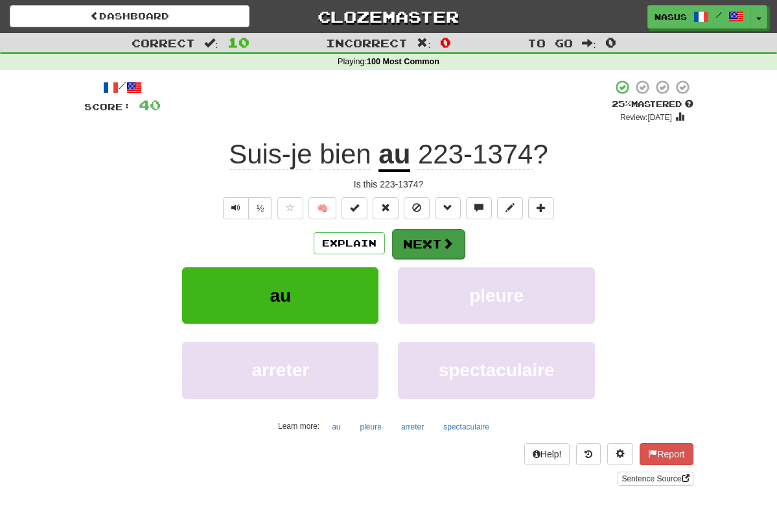
click at [420, 245] on button "Next" at bounding box center [428, 244] width 73 height 30
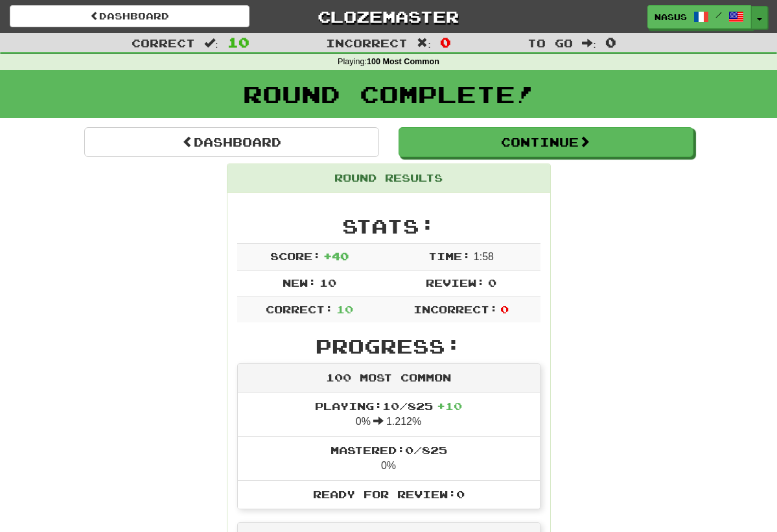
click at [759, 16] on button "Toggle Dropdown" at bounding box center [760, 17] width 17 height 23
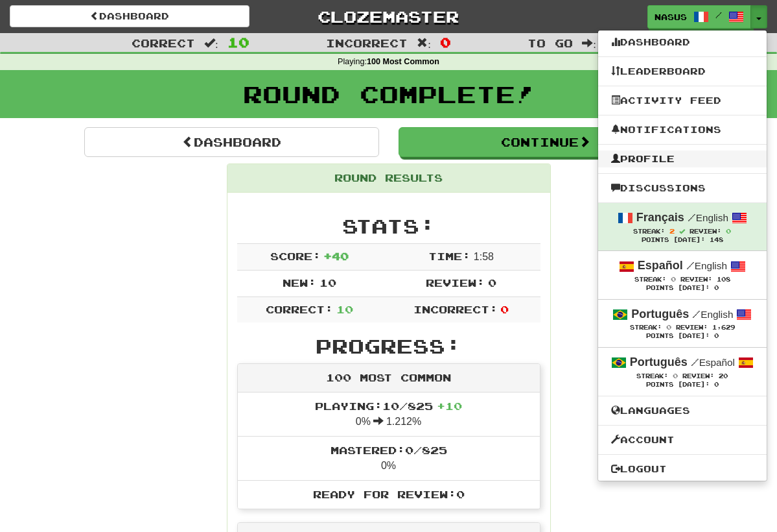
click at [649, 159] on link "Profile" at bounding box center [683, 158] width 169 height 17
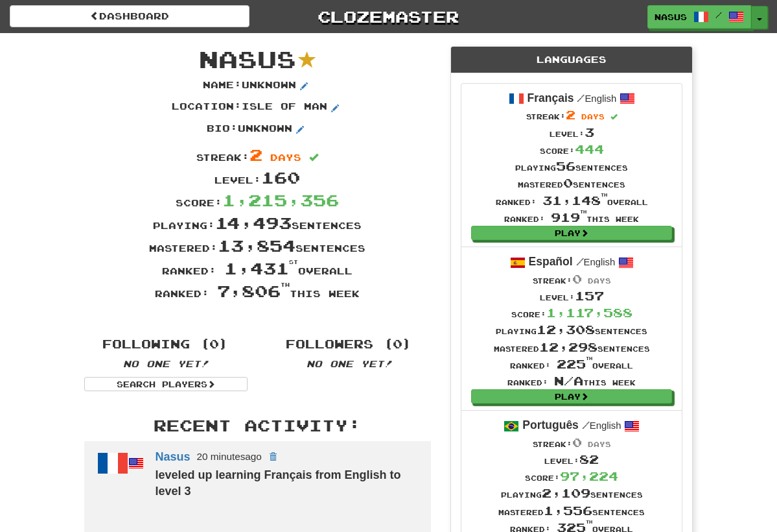
click at [755, 18] on button "Toggle Dropdown" at bounding box center [760, 17] width 17 height 23
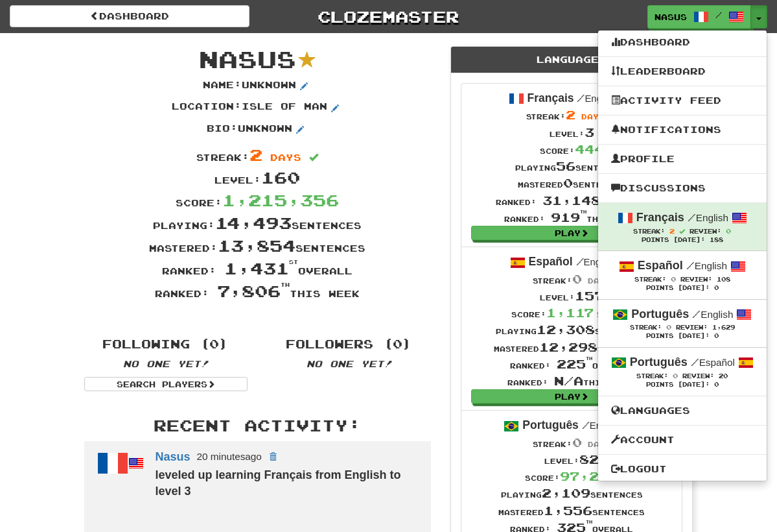
click at [386, 150] on div "Streak: 2 days" at bounding box center [258, 154] width 367 height 23
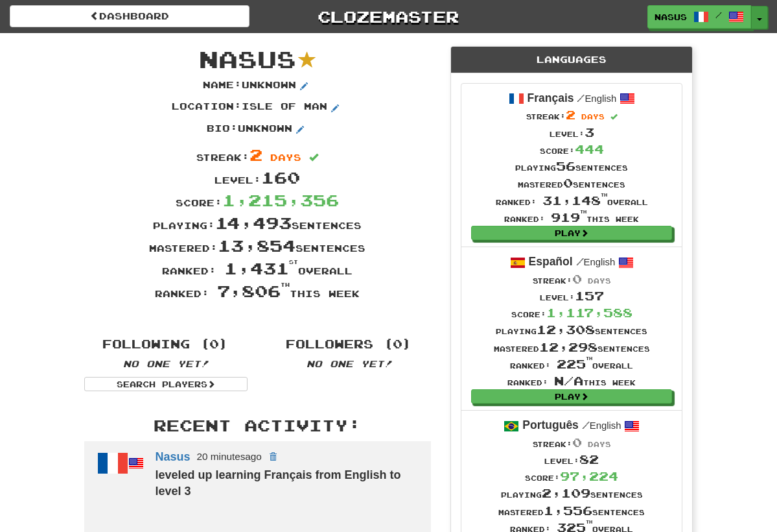
click at [758, 18] on span "button" at bounding box center [759, 19] width 5 height 3
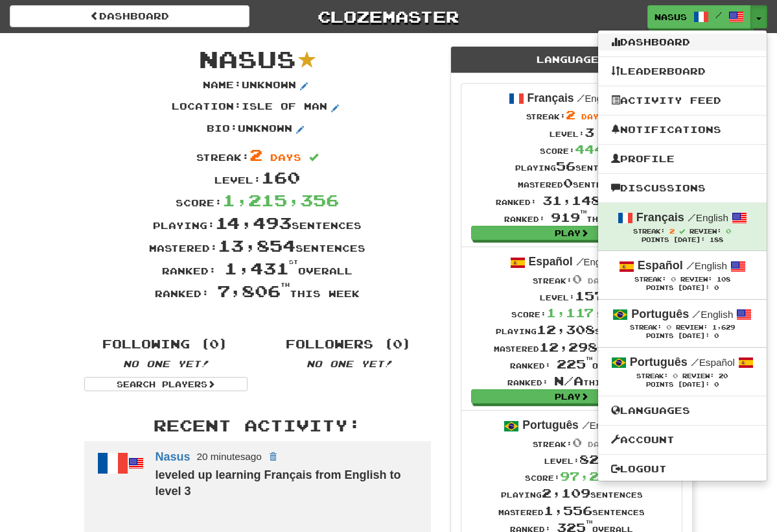
click at [626, 43] on link "Dashboard" at bounding box center [683, 42] width 169 height 17
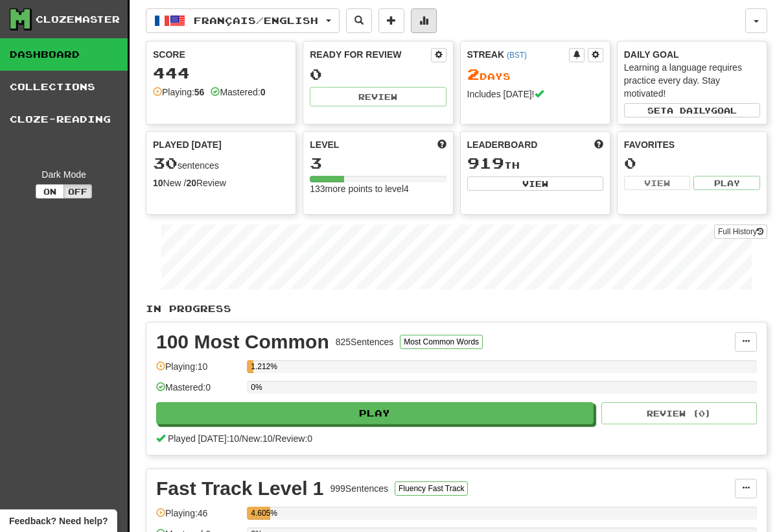
click at [429, 20] on span at bounding box center [424, 20] width 9 height 9
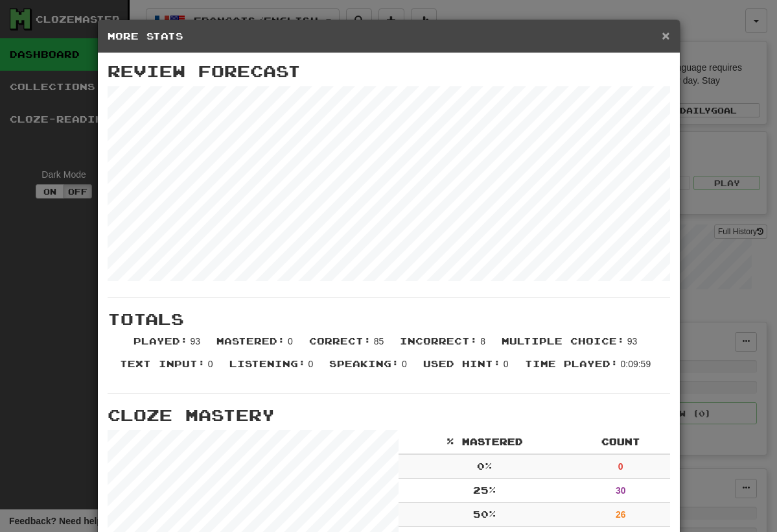
click at [667, 36] on span "×" at bounding box center [666, 35] width 8 height 15
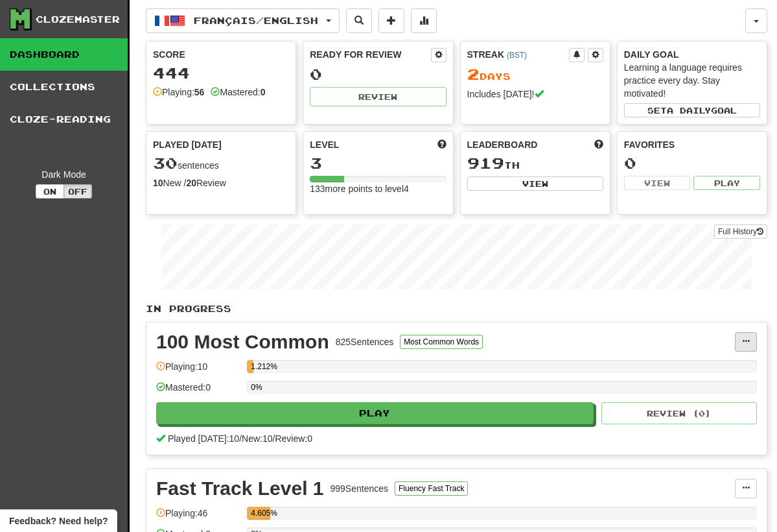
click at [743, 344] on span at bounding box center [746, 341] width 8 height 8
click at [639, 296] on div "Full History" at bounding box center [457, 258] width 622 height 81
click at [439, 60] on button at bounding box center [439, 55] width 16 height 14
select select "*"
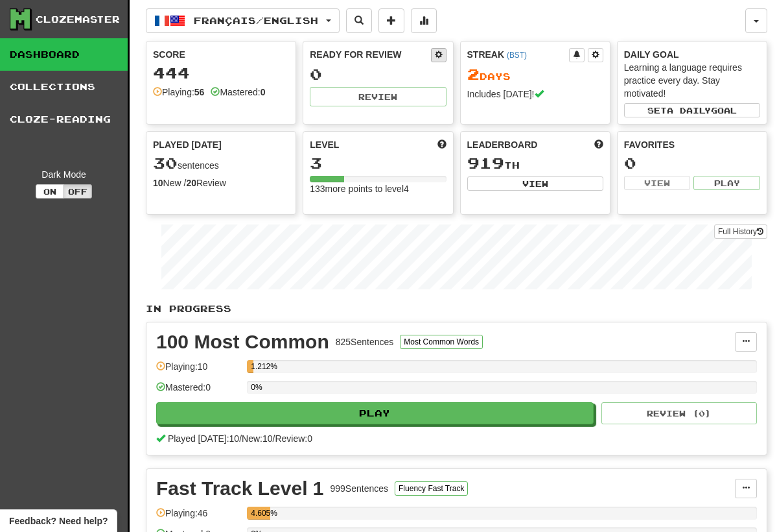
select select "**"
select select "***"
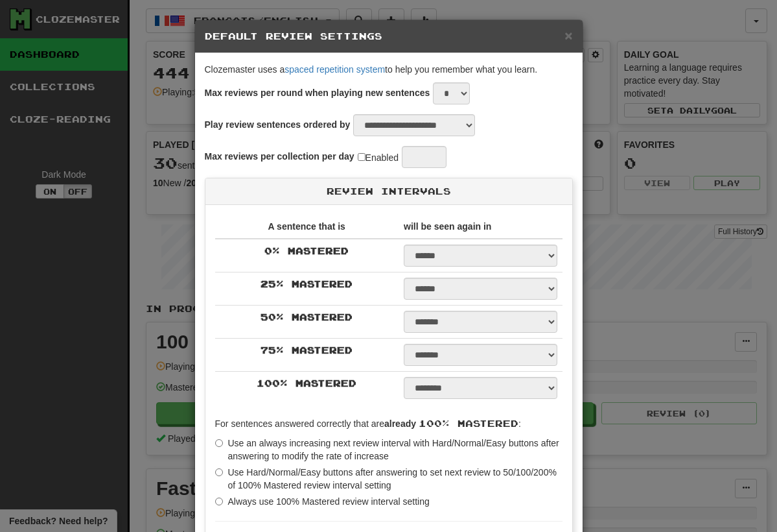
type input "**"
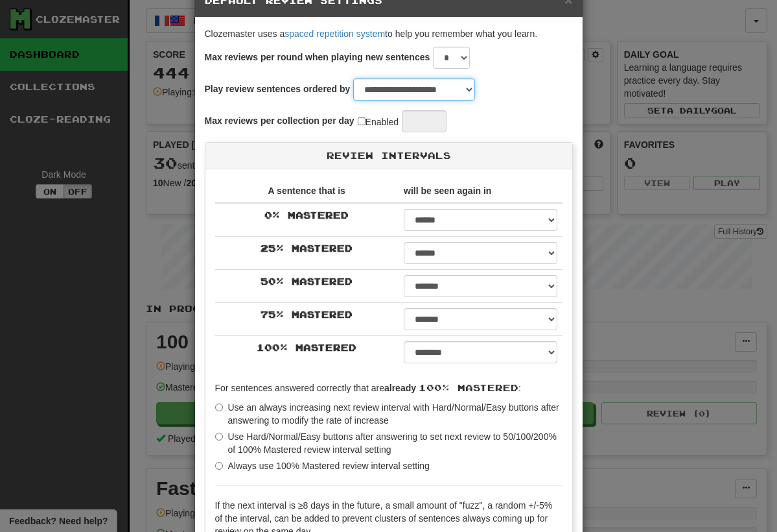
scroll to position [35, 0]
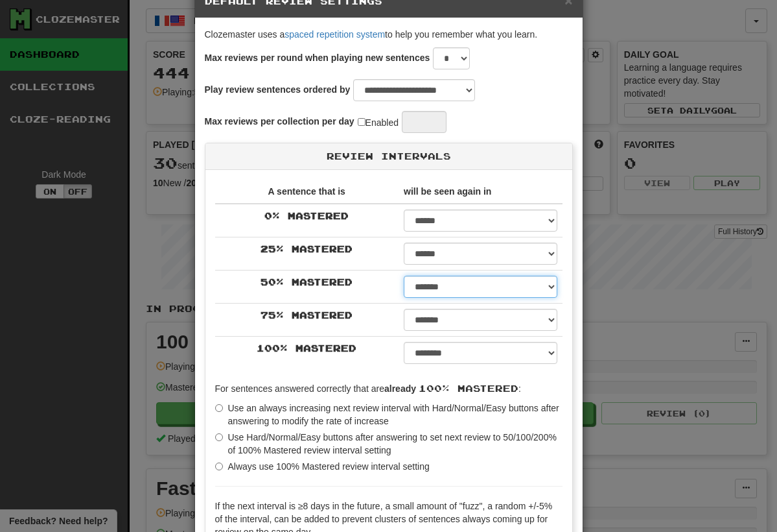
select select "*"
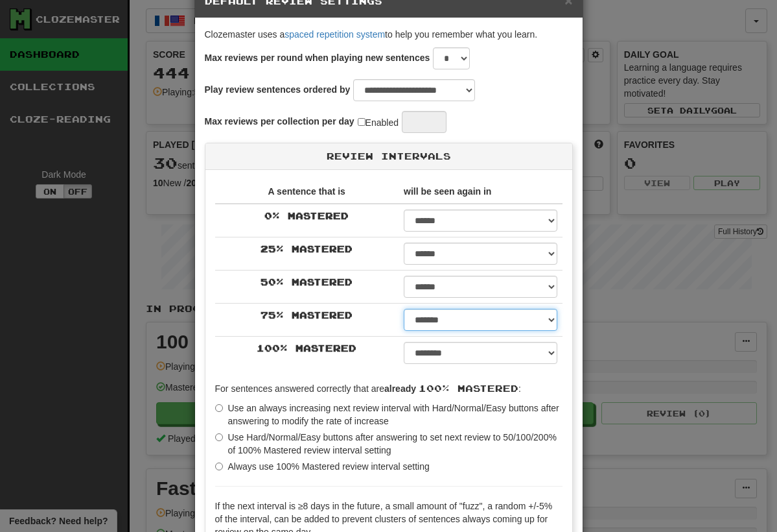
select select "**"
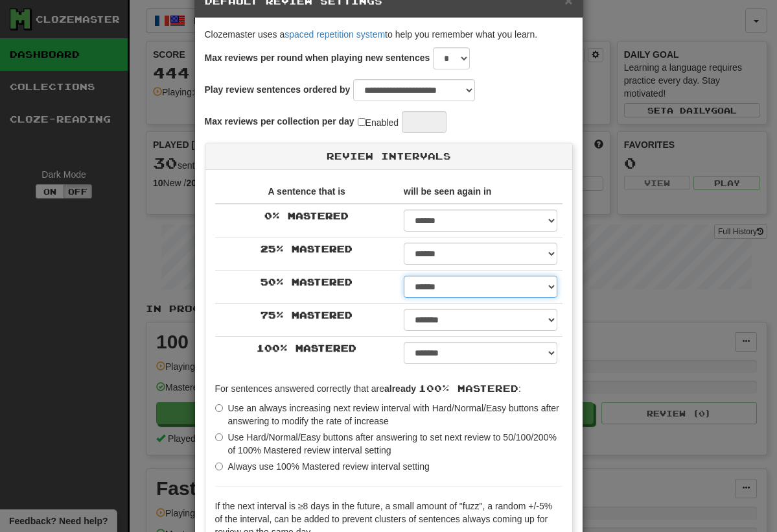
select select "*"
click at [643, 311] on div "**********" at bounding box center [388, 266] width 777 height 532
click at [633, 315] on div "**********" at bounding box center [388, 266] width 777 height 532
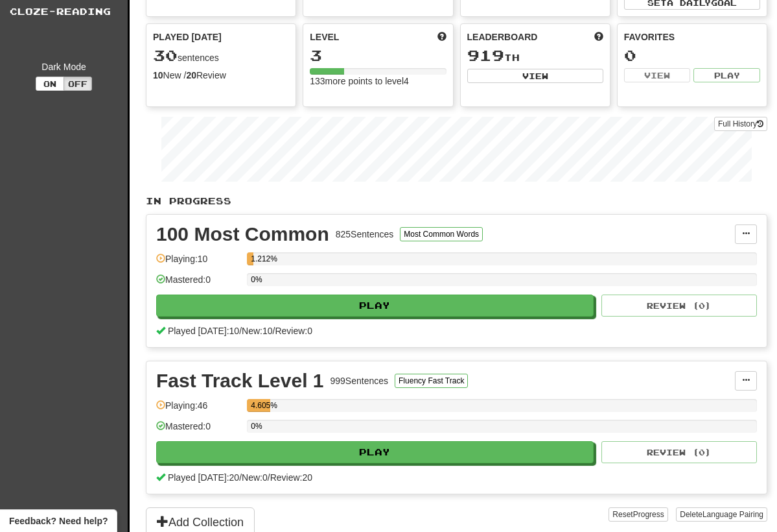
scroll to position [110, 0]
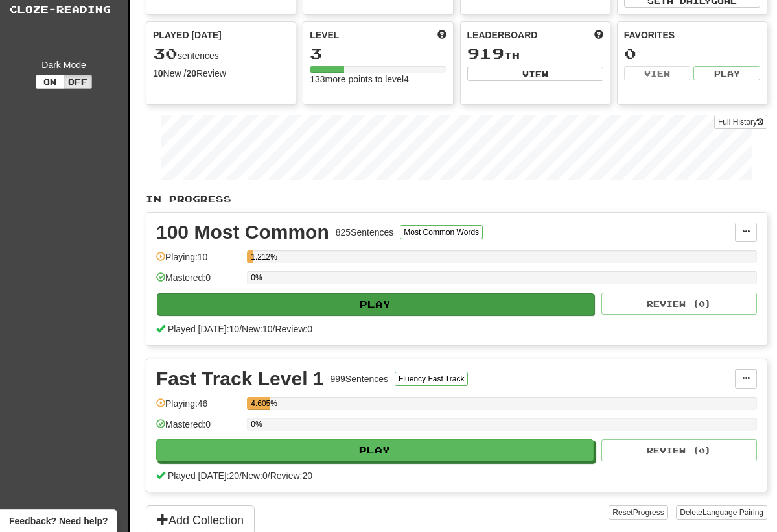
click at [484, 311] on button "Play" at bounding box center [376, 304] width 438 height 22
select select "**"
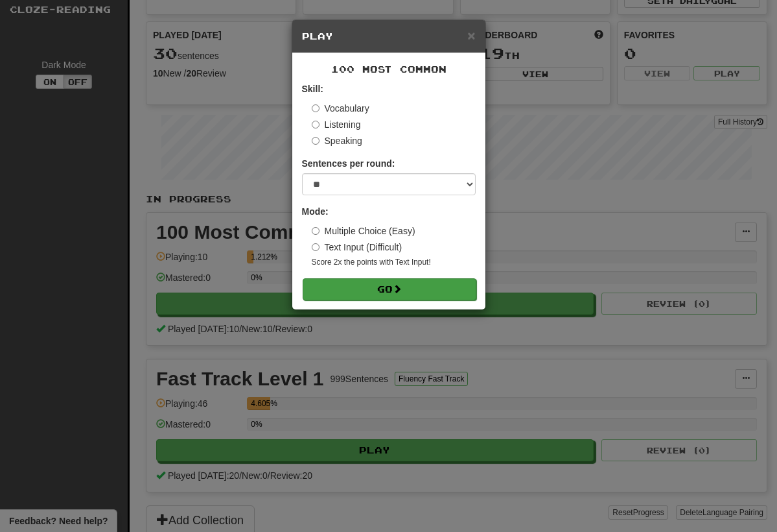
click at [374, 290] on button "Go" at bounding box center [390, 289] width 174 height 22
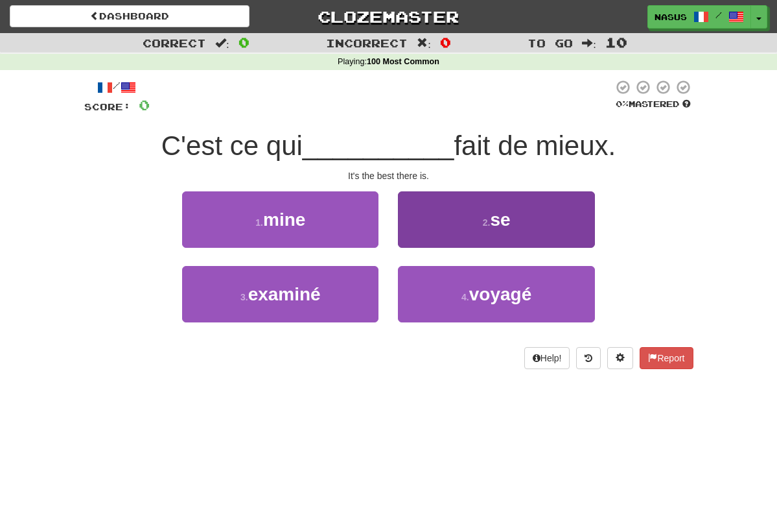
click at [488, 220] on small "2 ." at bounding box center [487, 222] width 8 height 10
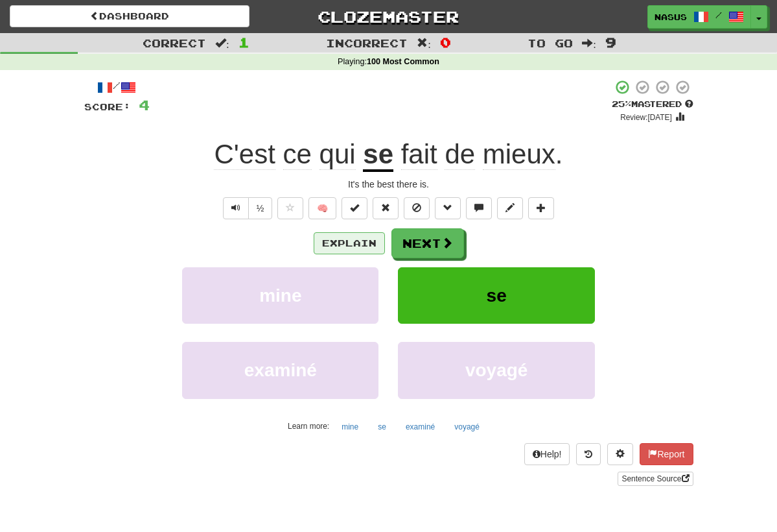
click at [355, 248] on button "Explain" at bounding box center [349, 243] width 71 height 22
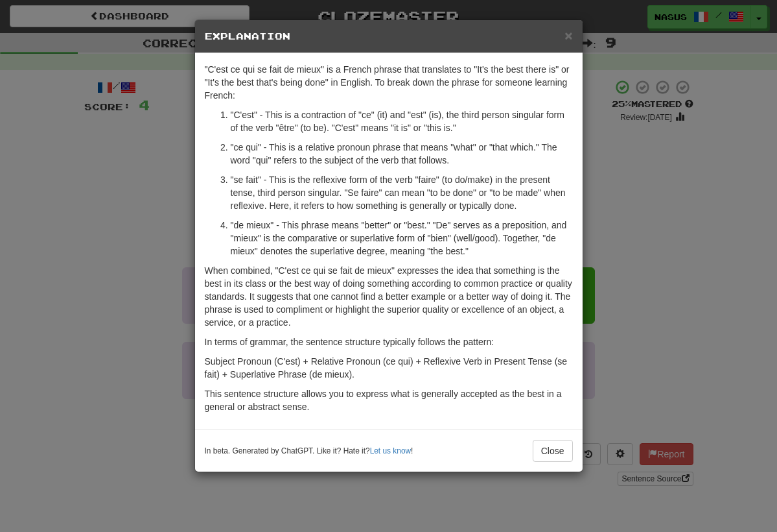
click at [176, 187] on div "× Explanation "C'est ce qui se fait de mieux" is a French phrase that translate…" at bounding box center [388, 266] width 777 height 532
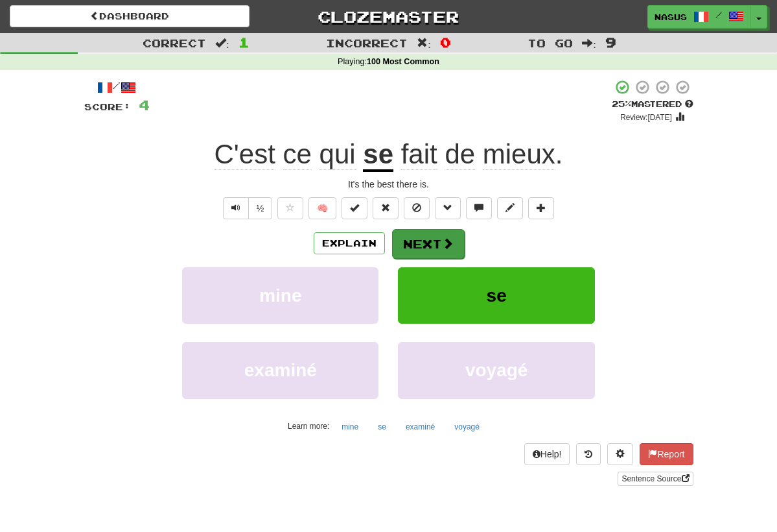
click at [436, 248] on button "Next" at bounding box center [428, 244] width 73 height 30
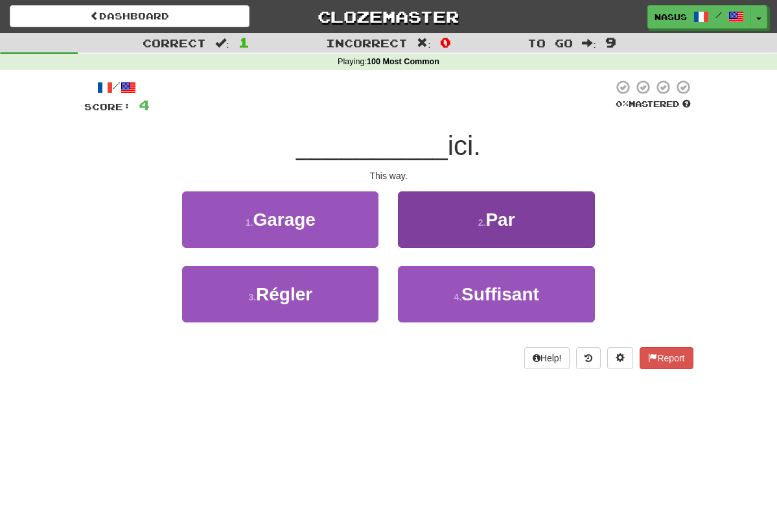
click at [453, 220] on button "2 . Par" at bounding box center [496, 219] width 196 height 56
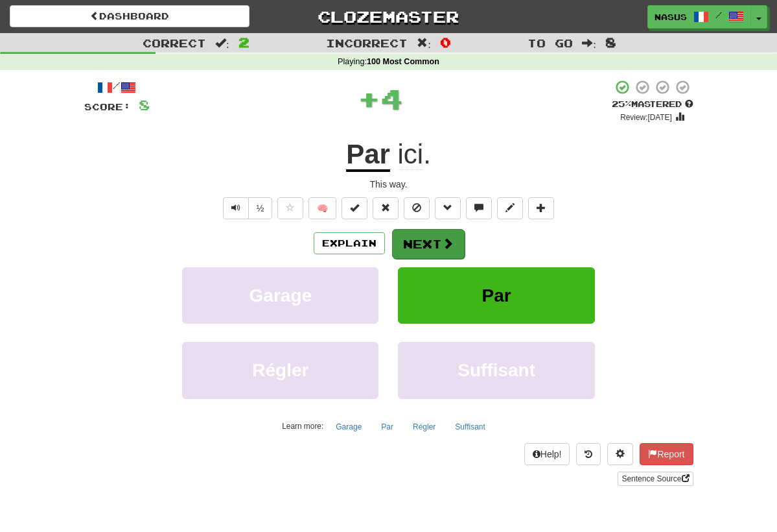
click at [438, 239] on button "Next" at bounding box center [428, 244] width 73 height 30
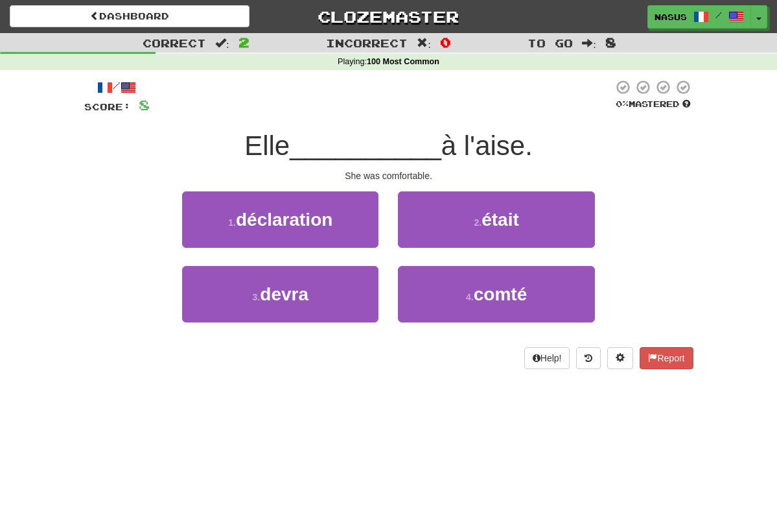
click at [438, 239] on button "2 . était" at bounding box center [496, 219] width 196 height 56
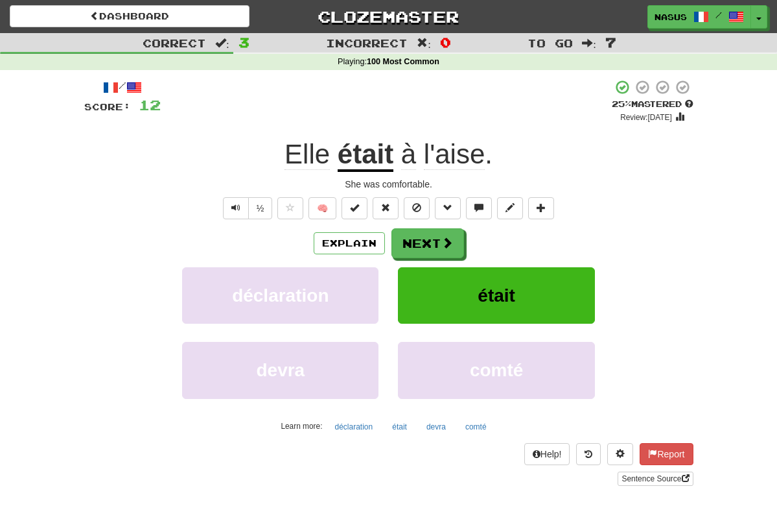
click at [438, 239] on button "Next" at bounding box center [428, 243] width 73 height 30
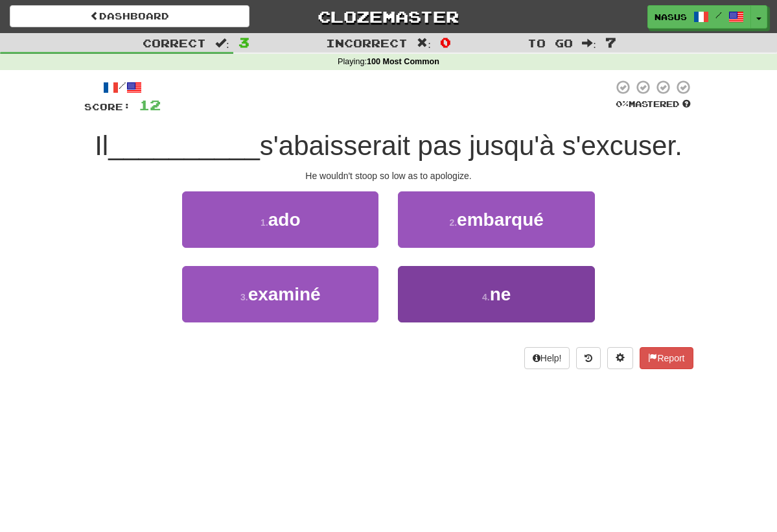
click at [427, 287] on button "4 . ne" at bounding box center [496, 294] width 196 height 56
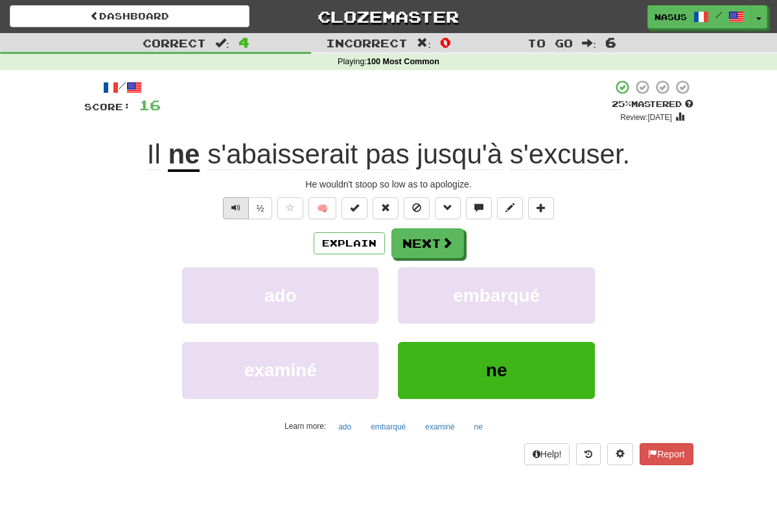
click at [226, 202] on button "Text-to-speech controls" at bounding box center [236, 208] width 26 height 22
click at [407, 237] on button "Next" at bounding box center [428, 244] width 73 height 30
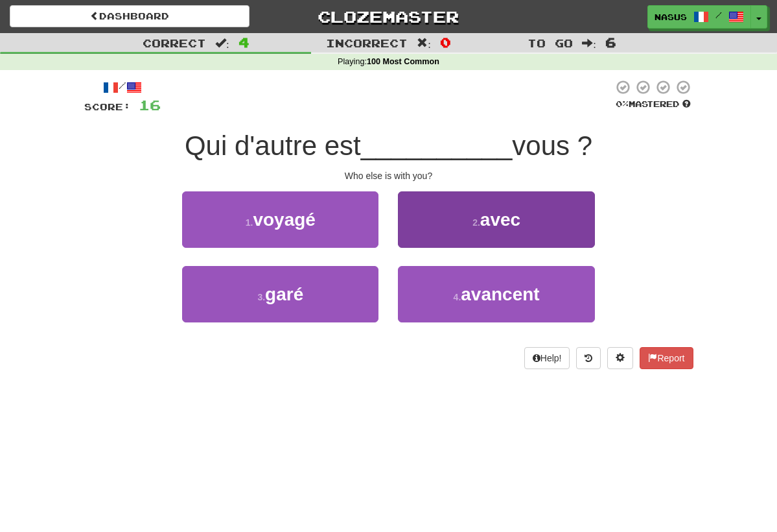
click at [458, 239] on button "2 . avec" at bounding box center [496, 219] width 196 height 56
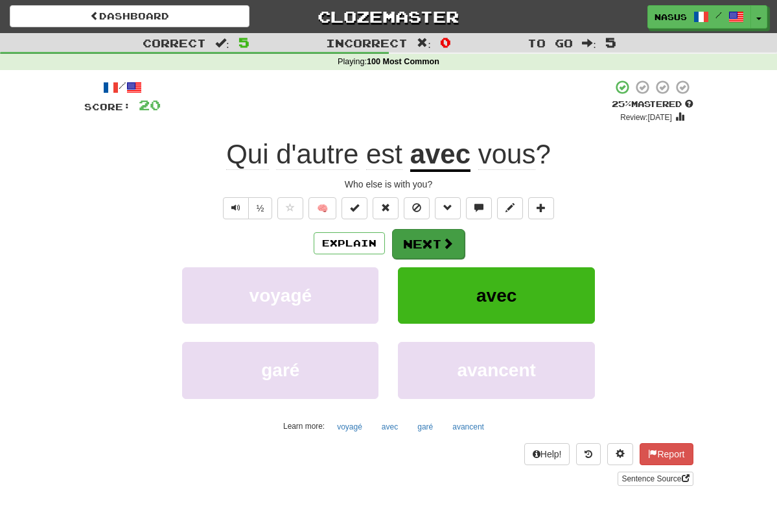
click at [438, 248] on button "Next" at bounding box center [428, 244] width 73 height 30
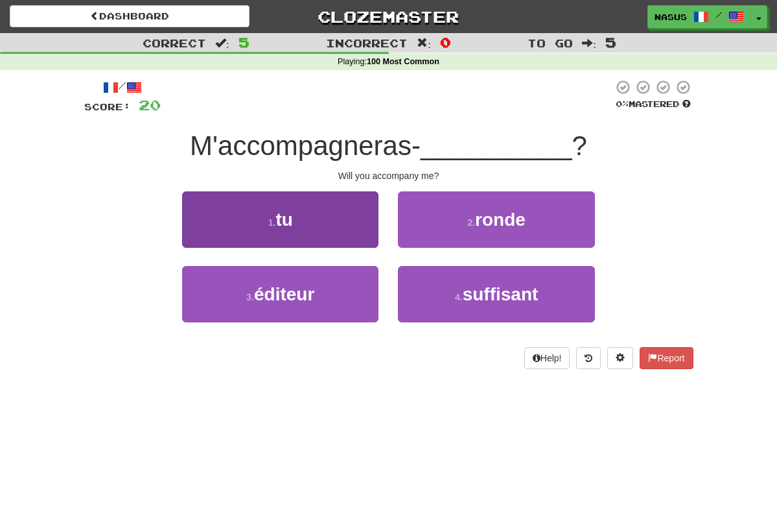
click at [326, 211] on button "1 . tu" at bounding box center [280, 219] width 196 height 56
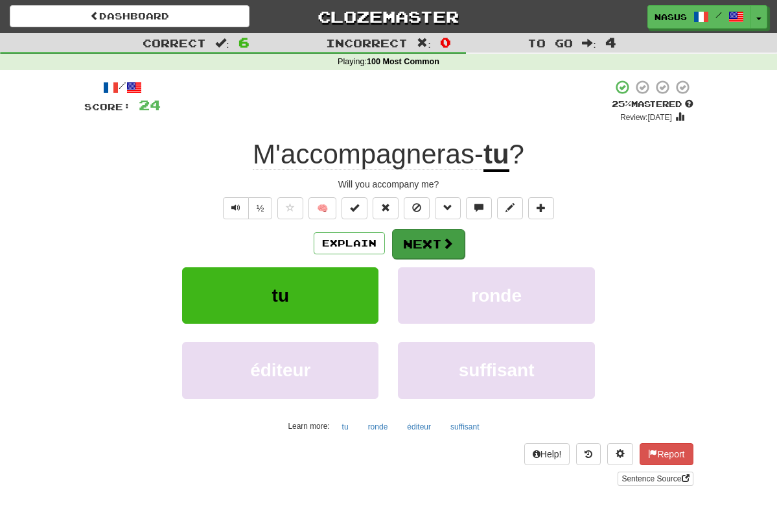
click at [421, 250] on button "Next" at bounding box center [428, 244] width 73 height 30
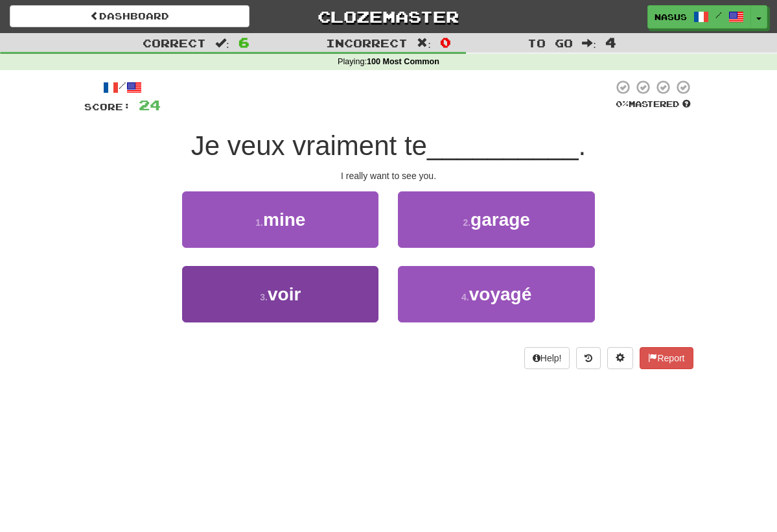
click at [293, 292] on span "voir" at bounding box center [284, 294] width 33 height 20
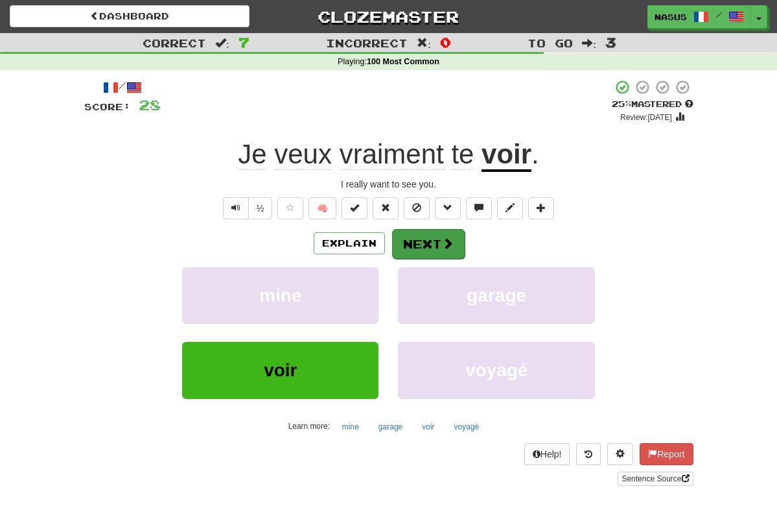
click at [405, 244] on button "Next" at bounding box center [428, 244] width 73 height 30
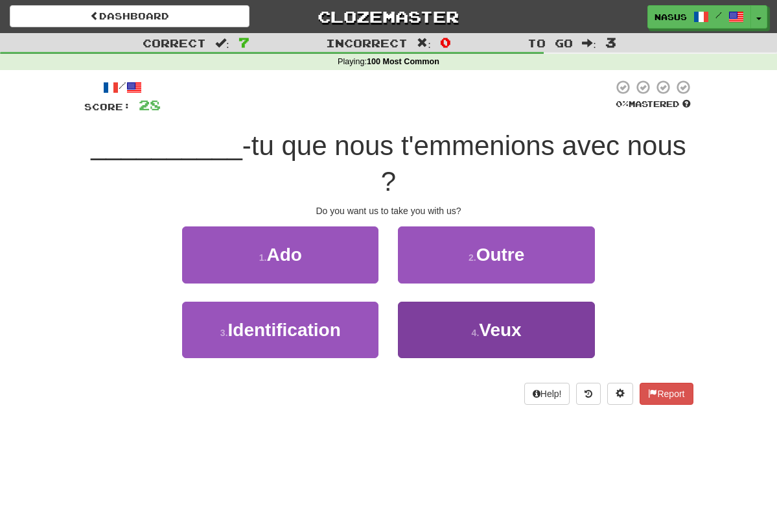
click at [449, 334] on button "4 . Veux" at bounding box center [496, 330] width 196 height 56
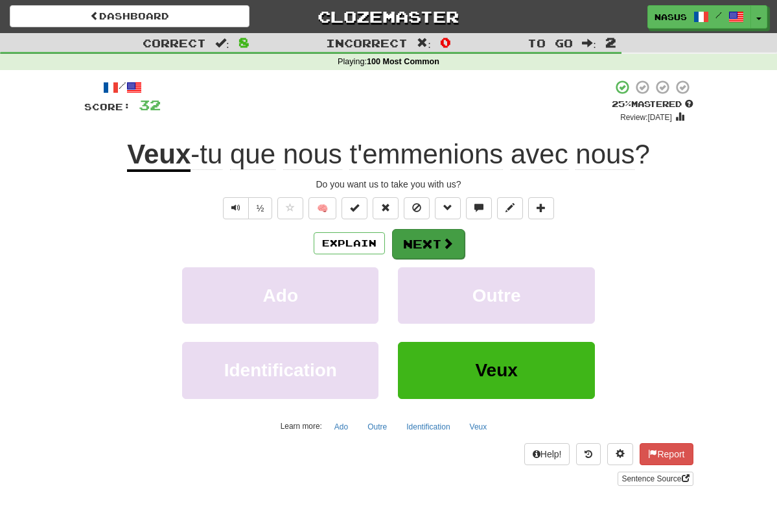
click at [430, 234] on button "Next" at bounding box center [428, 244] width 73 height 30
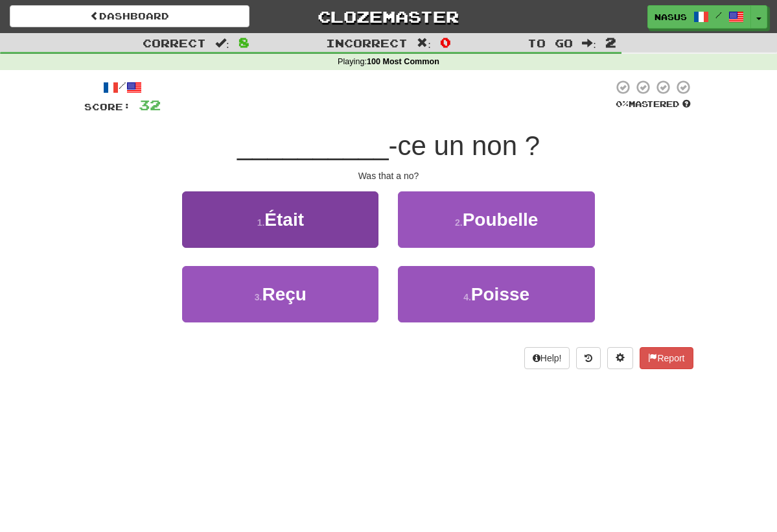
click at [360, 220] on button "1 . Était" at bounding box center [280, 219] width 196 height 56
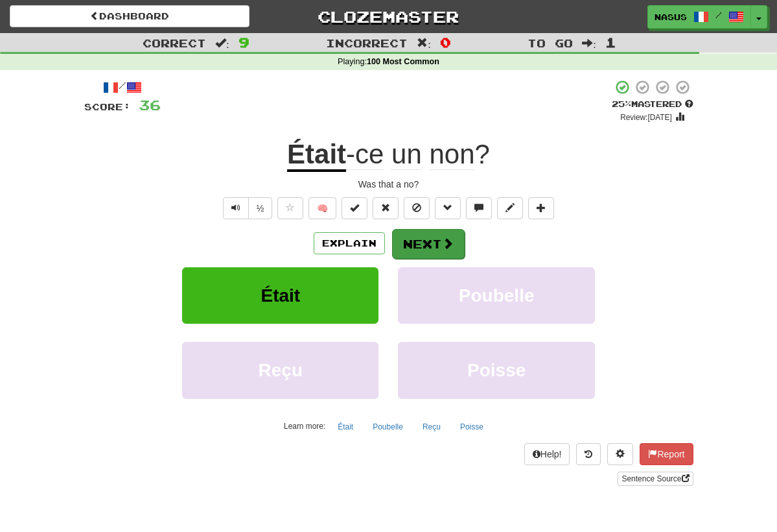
click at [415, 243] on button "Next" at bounding box center [428, 244] width 73 height 30
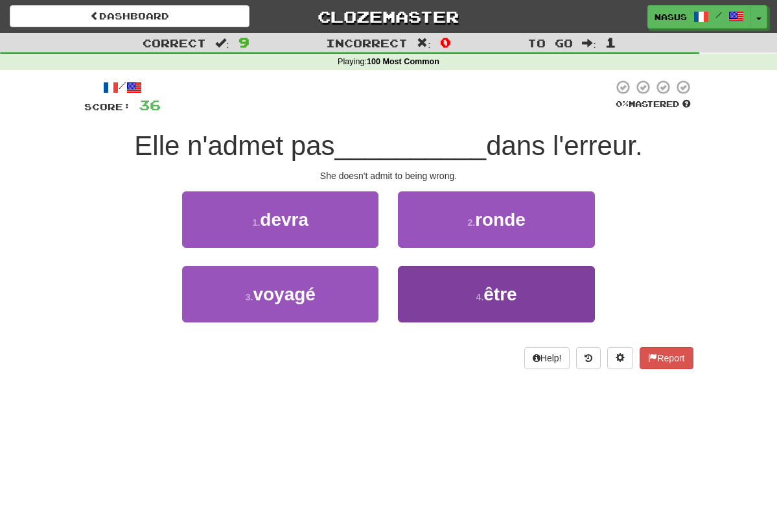
click at [447, 291] on button "4 . être" at bounding box center [496, 294] width 196 height 56
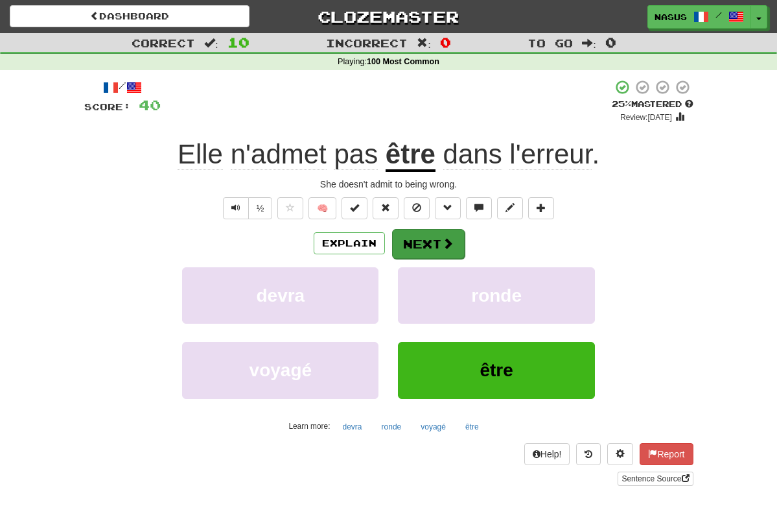
click at [416, 243] on button "Next" at bounding box center [428, 244] width 73 height 30
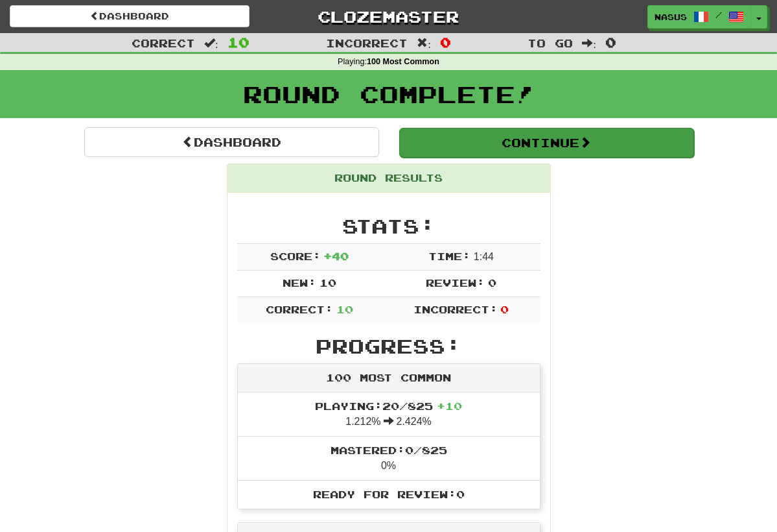
click at [490, 142] on button "Continue" at bounding box center [546, 143] width 295 height 30
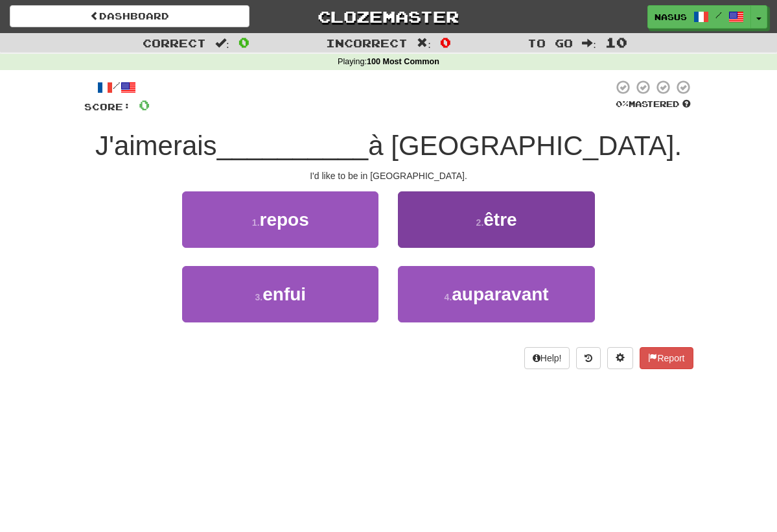
click at [458, 207] on button "2 . être" at bounding box center [496, 219] width 196 height 56
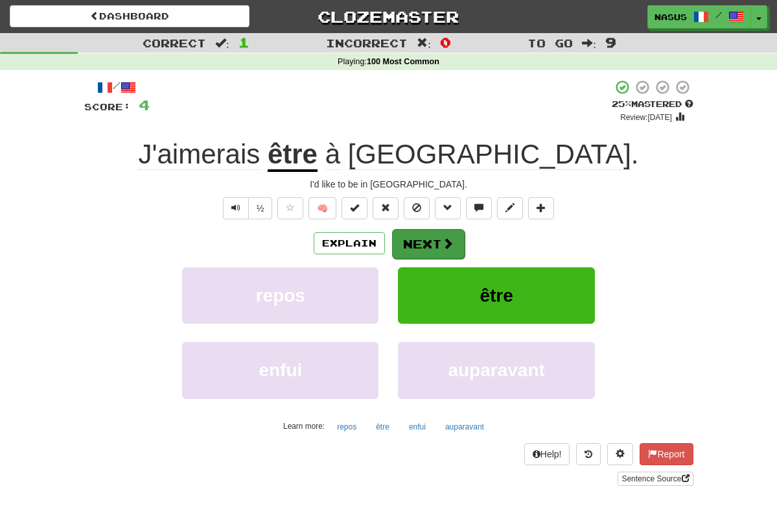
click at [427, 240] on button "Next" at bounding box center [428, 244] width 73 height 30
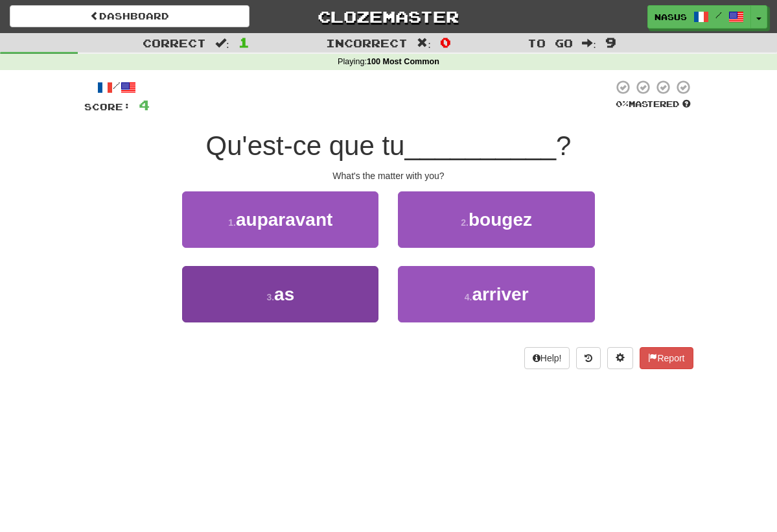
click at [263, 289] on button "3 . as" at bounding box center [280, 294] width 196 height 56
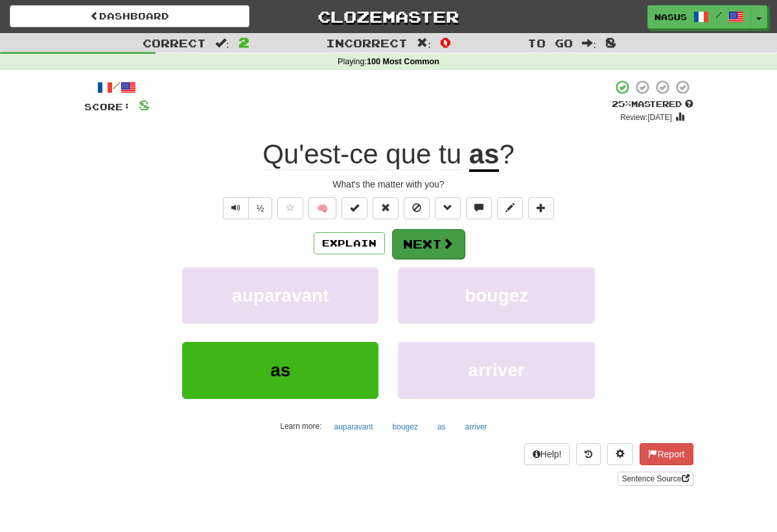
click at [424, 238] on button "Next" at bounding box center [428, 244] width 73 height 30
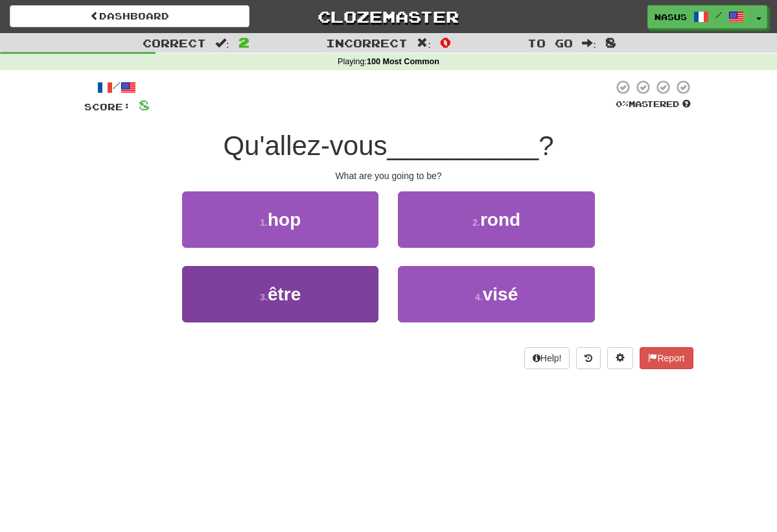
click at [346, 288] on button "3 . être" at bounding box center [280, 294] width 196 height 56
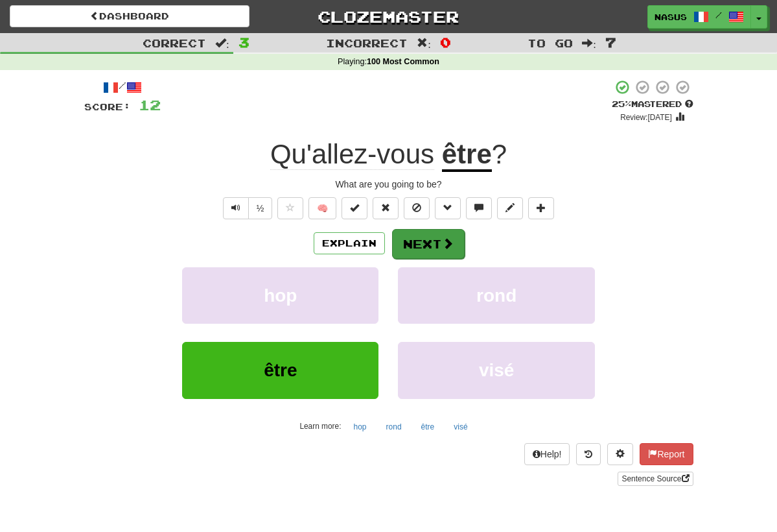
click at [424, 240] on button "Next" at bounding box center [428, 244] width 73 height 30
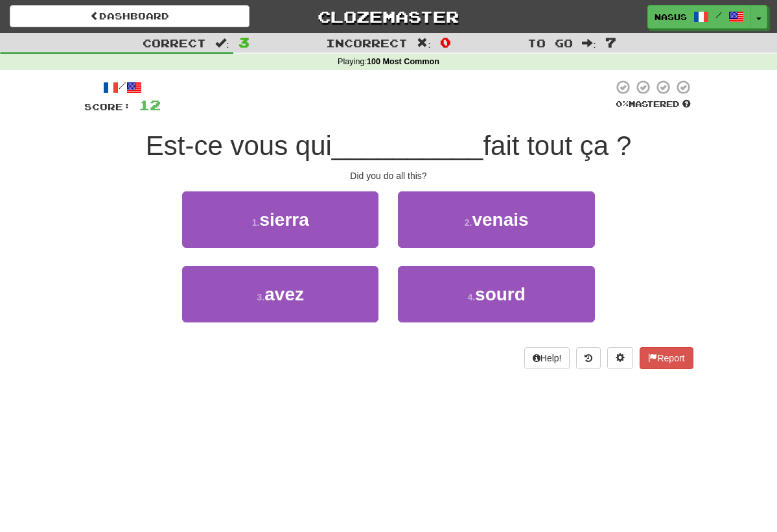
scroll to position [3, 0]
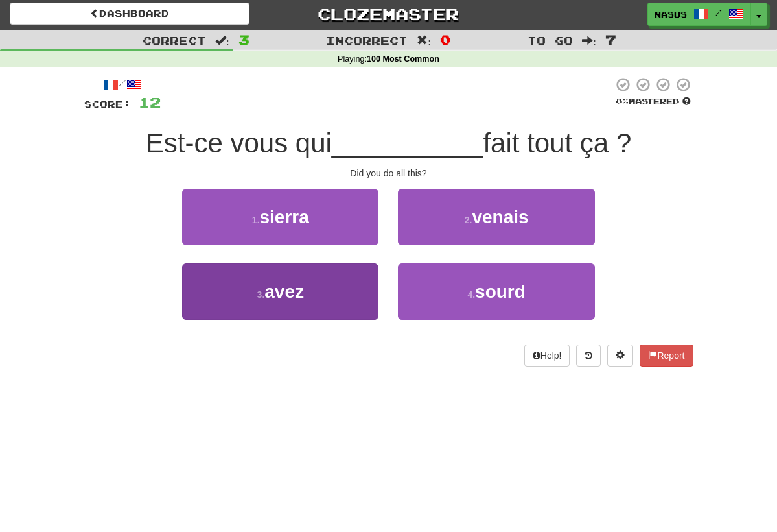
click at [285, 284] on span "avez" at bounding box center [285, 291] width 40 height 20
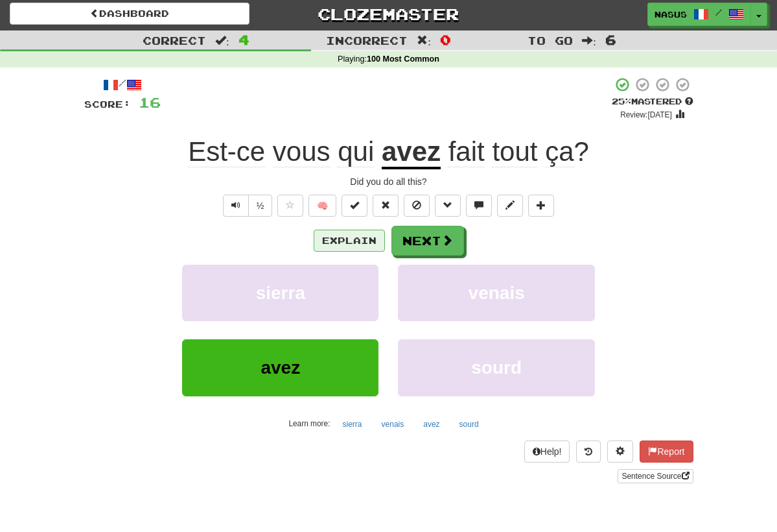
click at [362, 239] on button "Explain" at bounding box center [349, 241] width 71 height 22
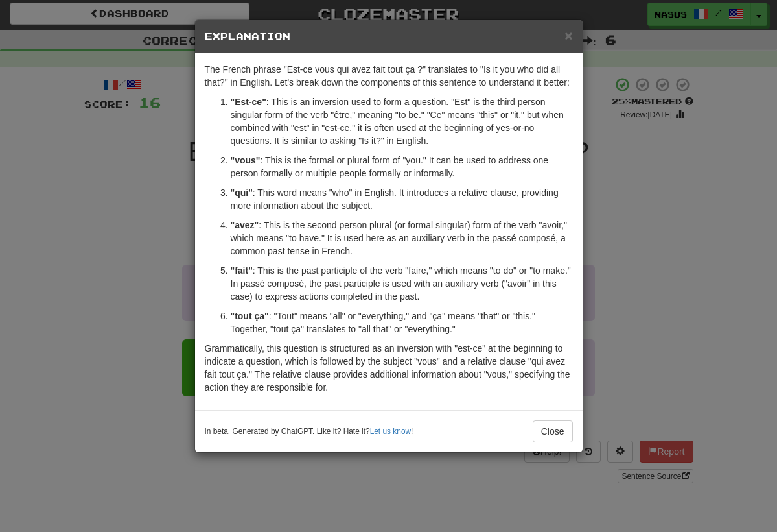
click at [364, 239] on p ""avez" : This is the second person plural (or formal singular) form of the verb…" at bounding box center [402, 238] width 342 height 39
click at [121, 248] on div "× Explanation The French phrase "Est-ce vous qui avez fait tout ça ?" translate…" at bounding box center [388, 266] width 777 height 532
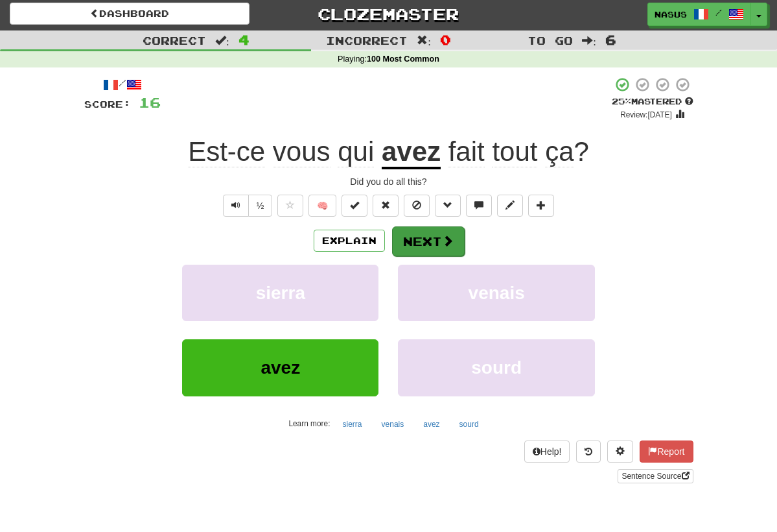
click at [434, 236] on button "Next" at bounding box center [428, 241] width 73 height 30
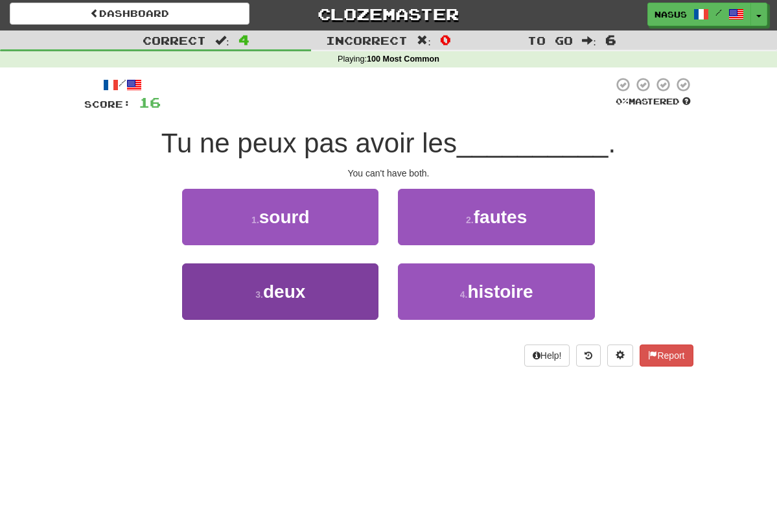
click at [270, 289] on span "deux" at bounding box center [284, 291] width 42 height 20
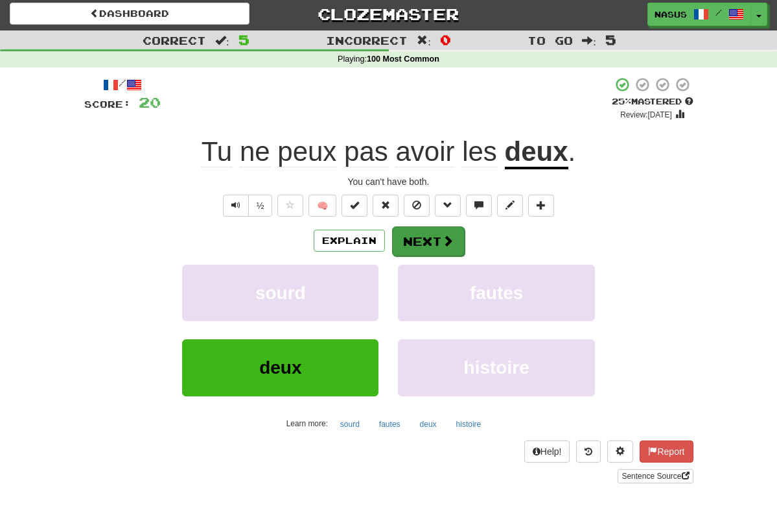
click at [433, 234] on button "Next" at bounding box center [428, 241] width 73 height 30
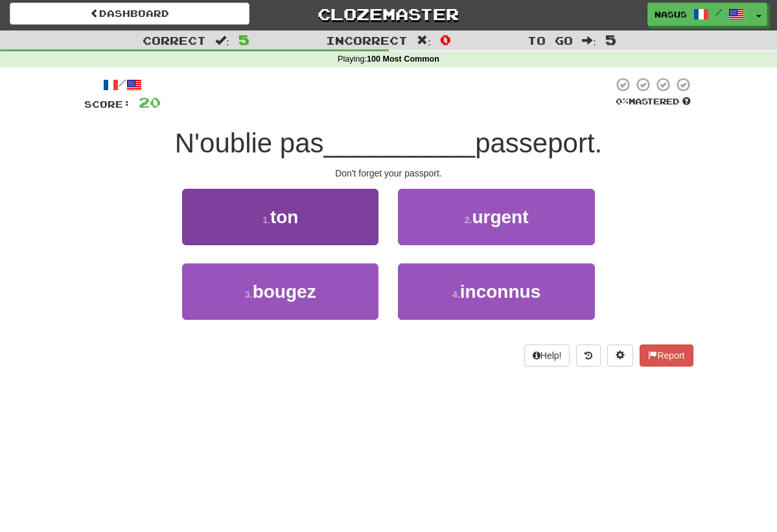
click at [302, 222] on button "1 . ton" at bounding box center [280, 217] width 196 height 56
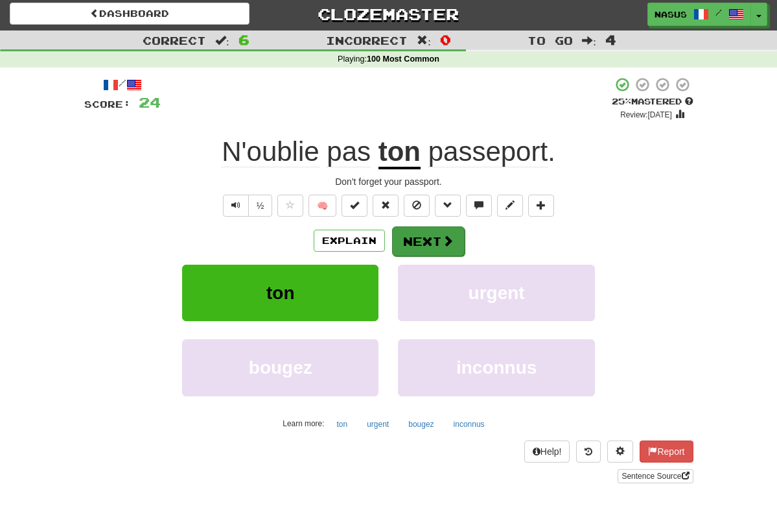
click at [406, 244] on button "Next" at bounding box center [428, 241] width 73 height 30
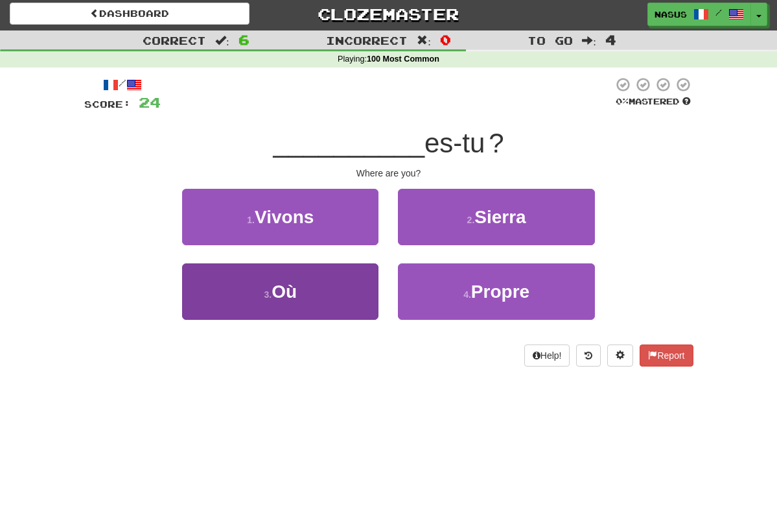
click at [330, 296] on button "3 . Où" at bounding box center [280, 291] width 196 height 56
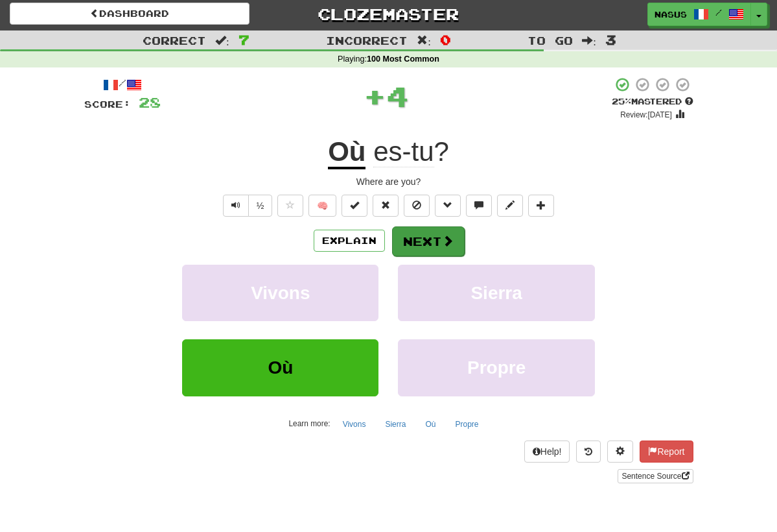
click at [429, 233] on button "Next" at bounding box center [428, 241] width 73 height 30
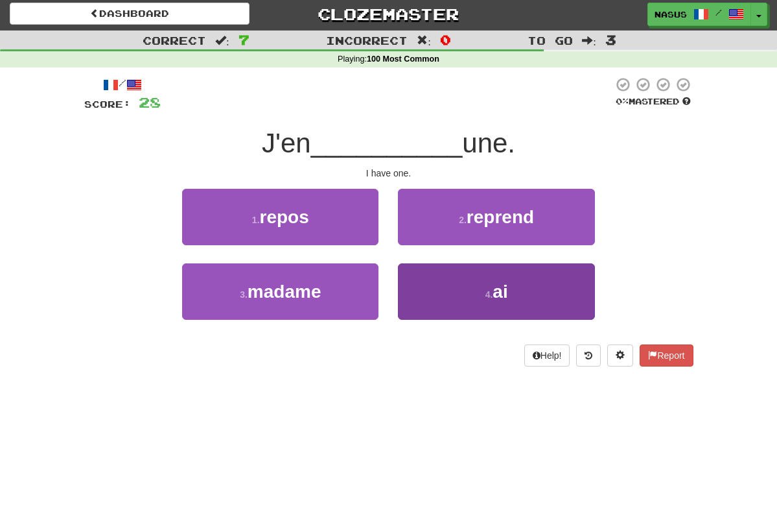
click at [479, 280] on button "4 . ai" at bounding box center [496, 291] width 196 height 56
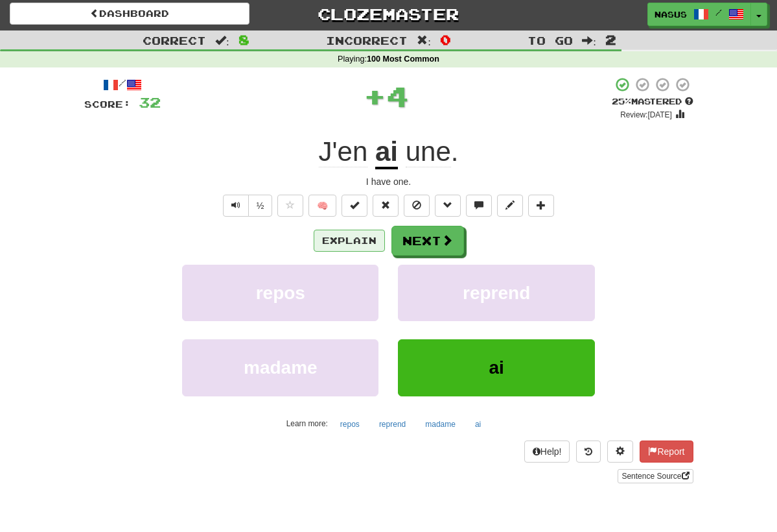
click at [354, 233] on button "Explain" at bounding box center [349, 241] width 71 height 22
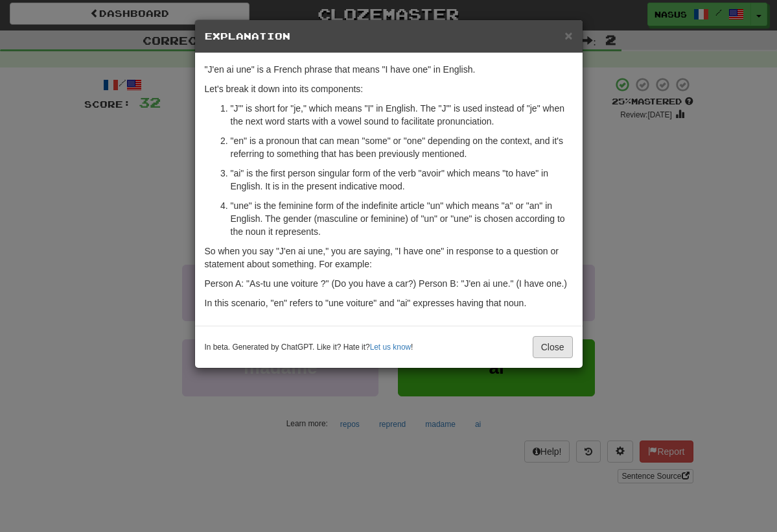
click at [543, 340] on button "Close" at bounding box center [553, 347] width 40 height 22
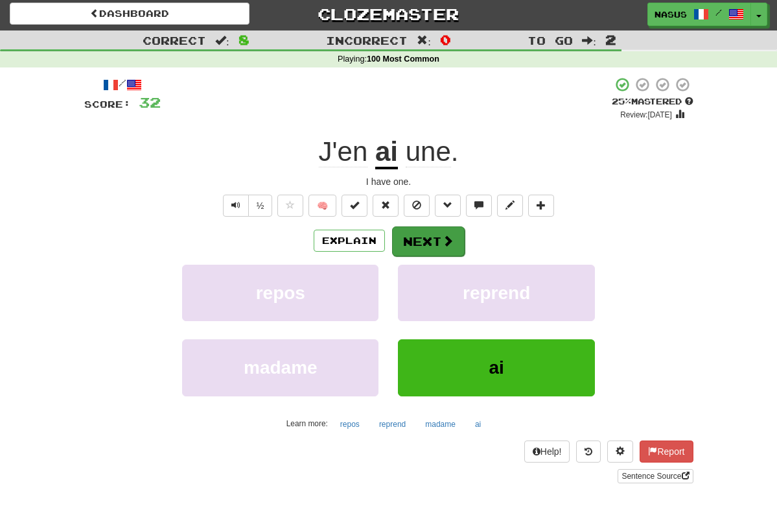
click at [425, 241] on button "Next" at bounding box center [428, 241] width 73 height 30
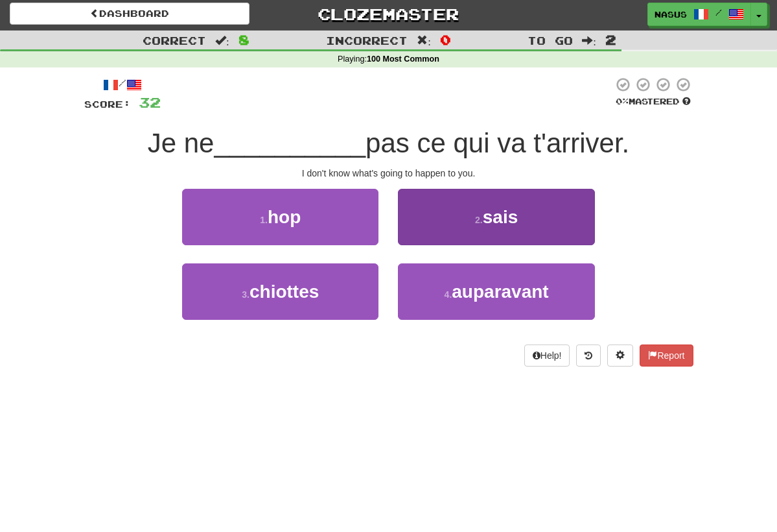
click at [479, 203] on button "2 . sais" at bounding box center [496, 217] width 196 height 56
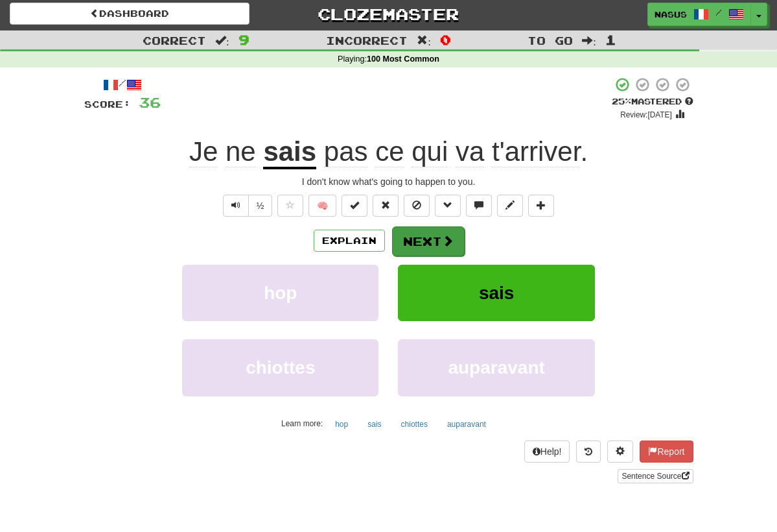
click at [429, 231] on button "Next" at bounding box center [428, 241] width 73 height 30
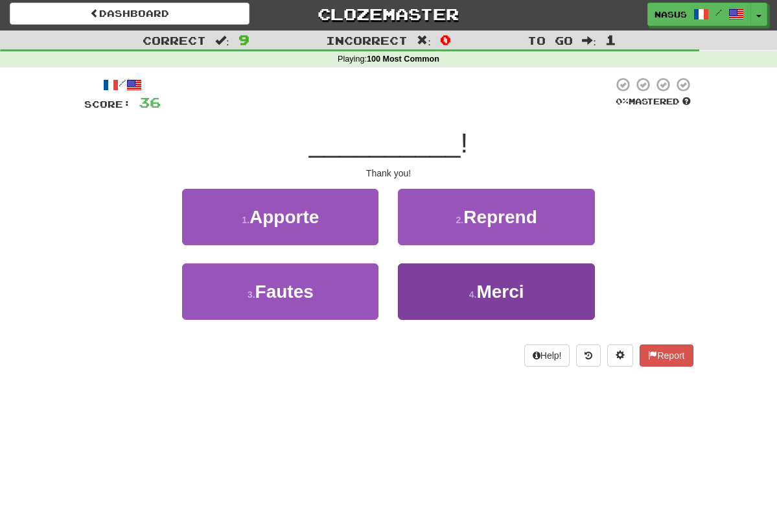
click at [435, 310] on button "4 . Merci" at bounding box center [496, 291] width 196 height 56
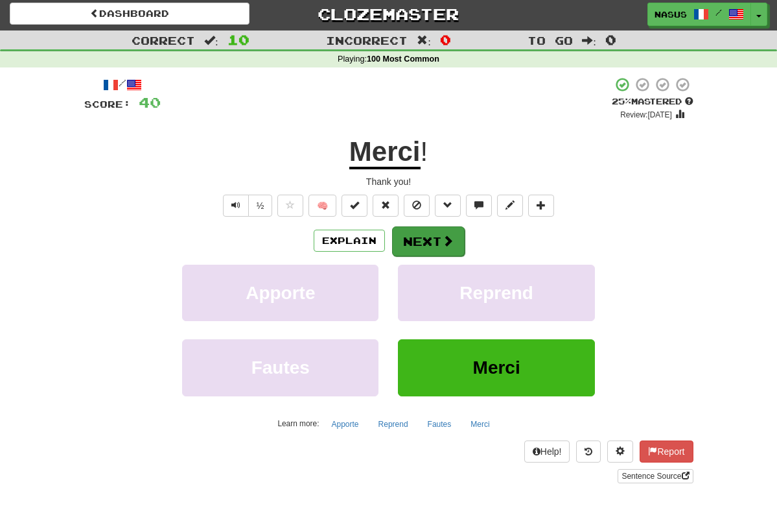
click at [403, 235] on button "Next" at bounding box center [428, 241] width 73 height 30
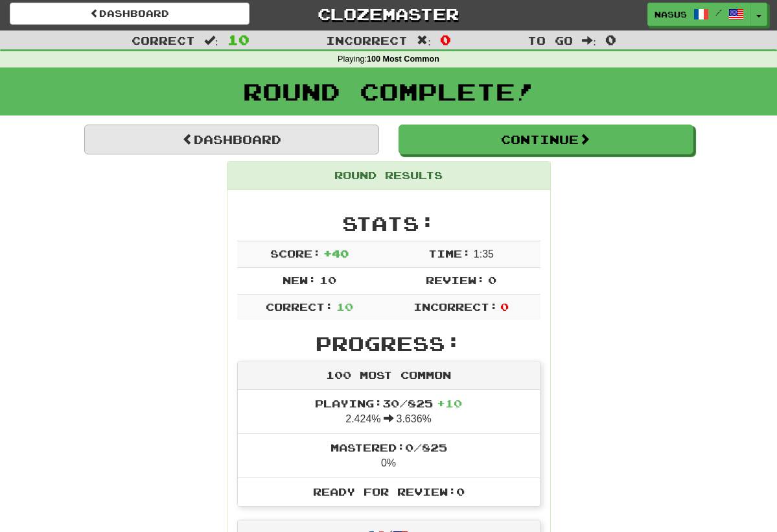
click at [308, 139] on link "Dashboard" at bounding box center [231, 140] width 295 height 30
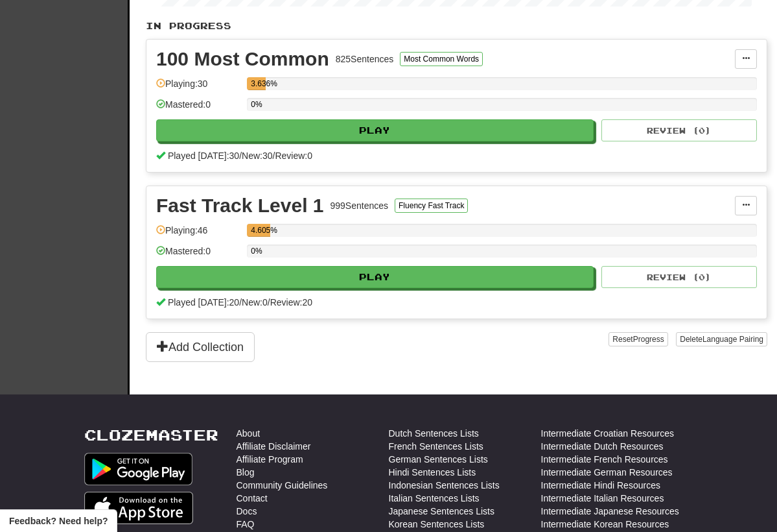
scroll to position [283, 0]
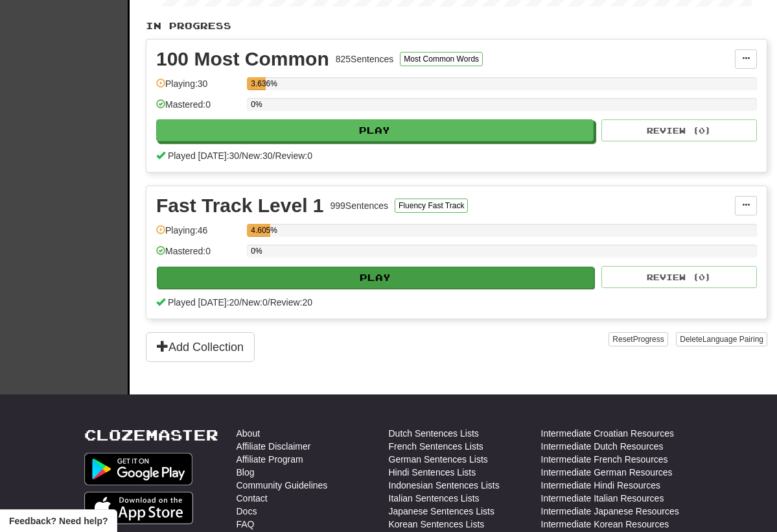
click at [344, 283] on button "Play" at bounding box center [376, 278] width 438 height 22
select select "**"
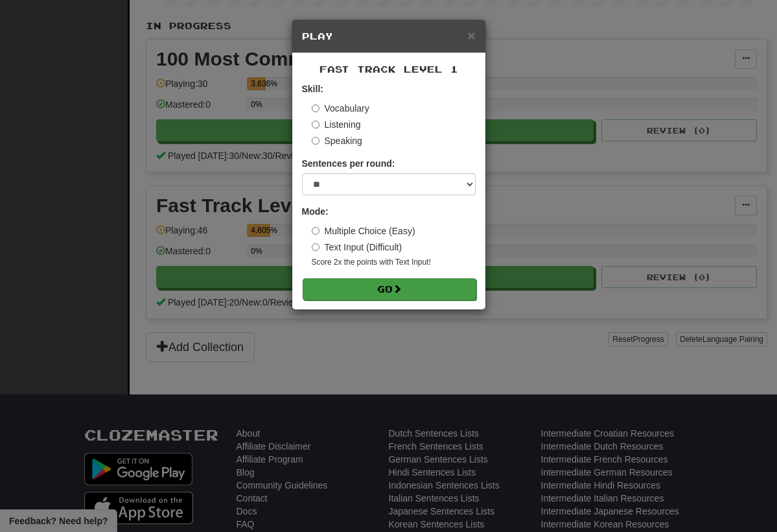
click at [346, 293] on button "Go" at bounding box center [390, 289] width 174 height 22
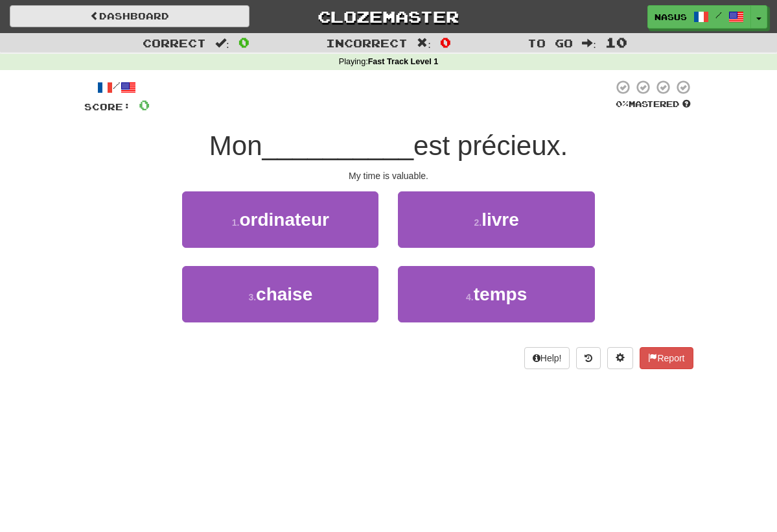
click at [177, 14] on link "Dashboard" at bounding box center [130, 16] width 240 height 22
